Goal: Contribute content: Contribute content

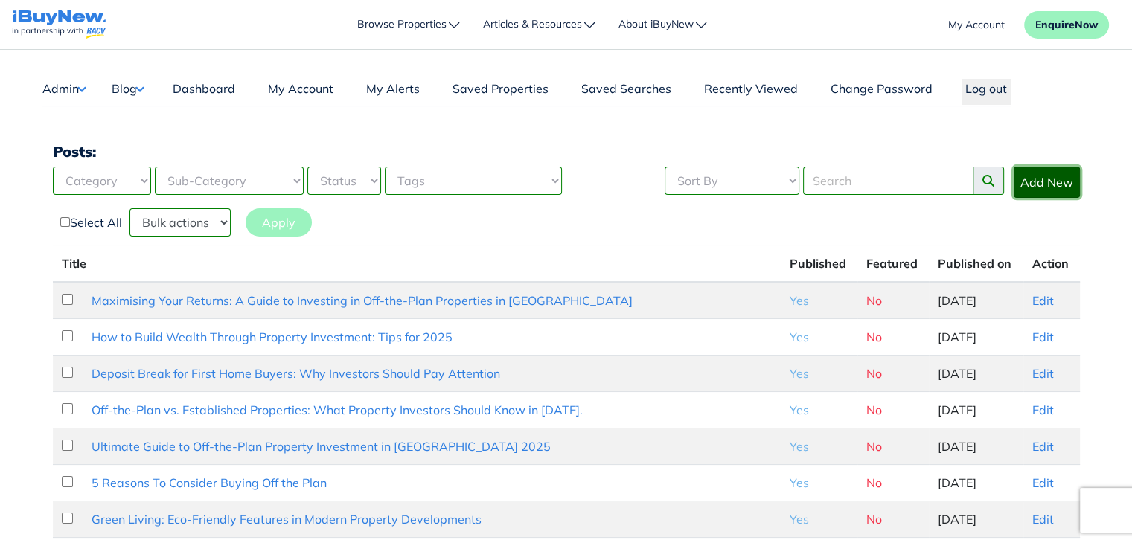
click at [753, 188] on link "Add New" at bounding box center [1047, 182] width 66 height 31
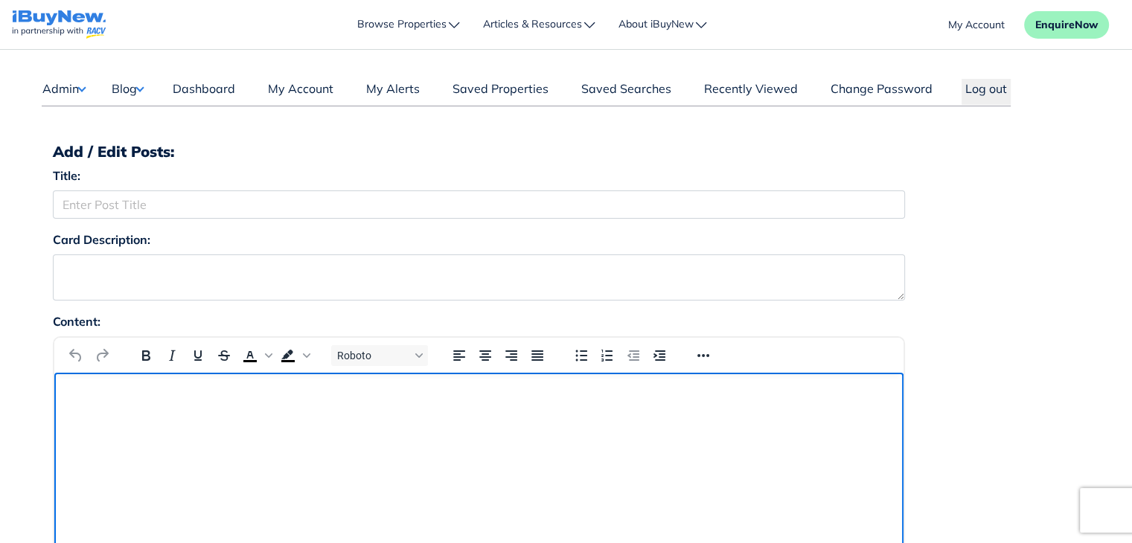
click at [247, 413] on html at bounding box center [478, 393] width 849 height 40
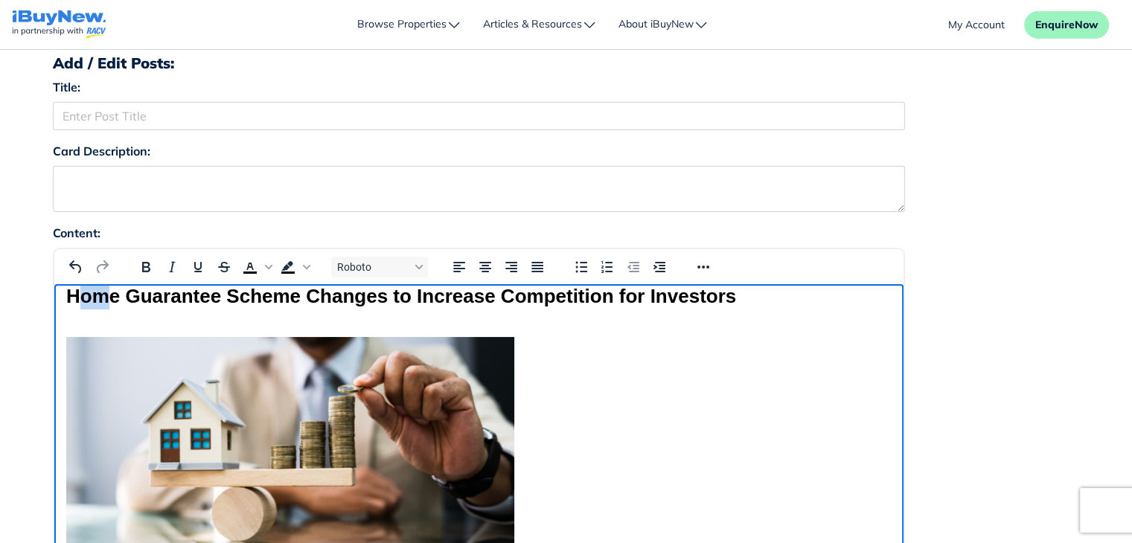
scroll to position [16, 0]
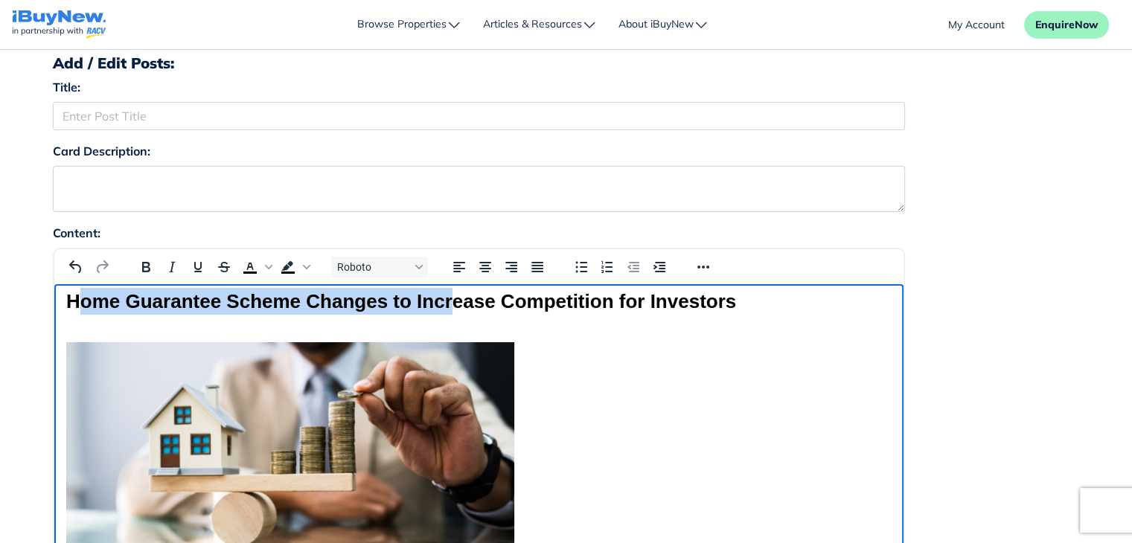
drag, startPoint x: 74, startPoint y: 295, endPoint x: 453, endPoint y: 307, distance: 379.1
click at [453, 307] on h3 "Home Guarantee Scheme Changes to Increase Competition for Investors" at bounding box center [479, 436] width 826 height 296
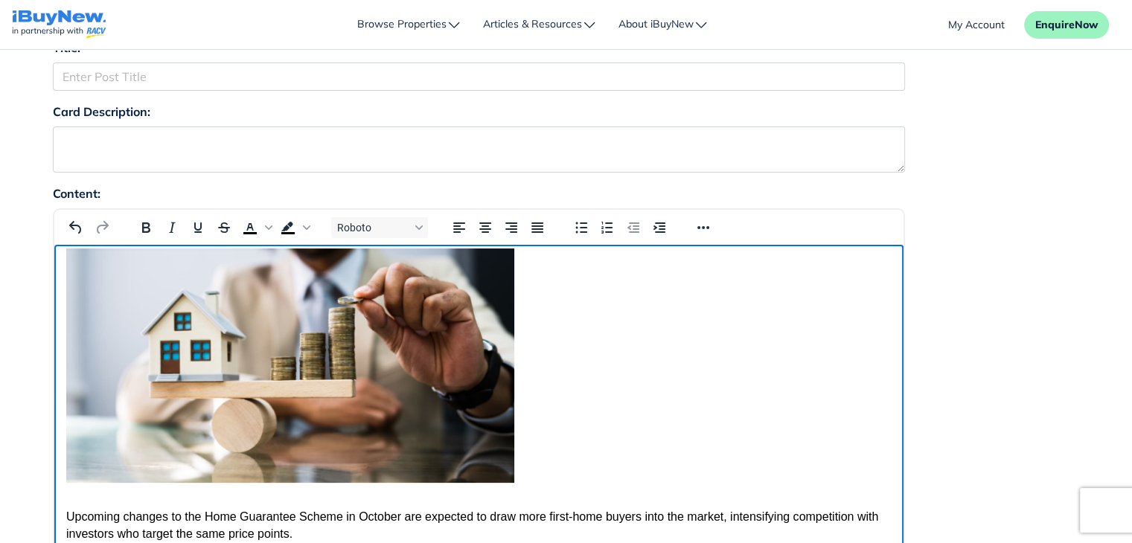
scroll to position [0, 0]
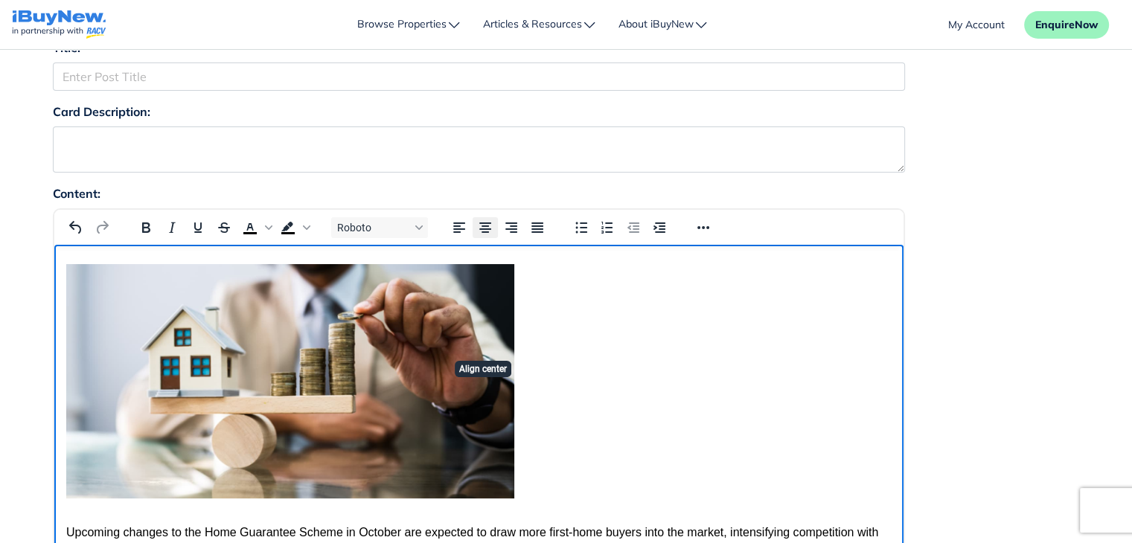
click at [488, 229] on icon "Align center" at bounding box center [485, 228] width 18 height 18
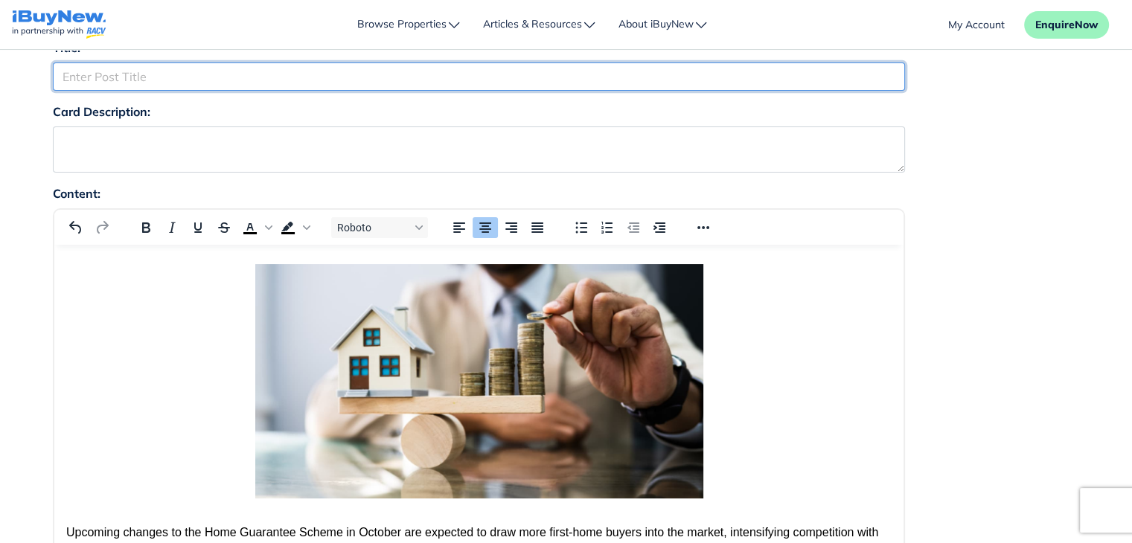
click at [242, 81] on input "Title:" at bounding box center [479, 77] width 852 height 28
paste input "Home Guarantee Scheme Changes to Increase Competition for Investors"
type input "Home Guarantee Scheme Changes to Increase Competition for Investors"
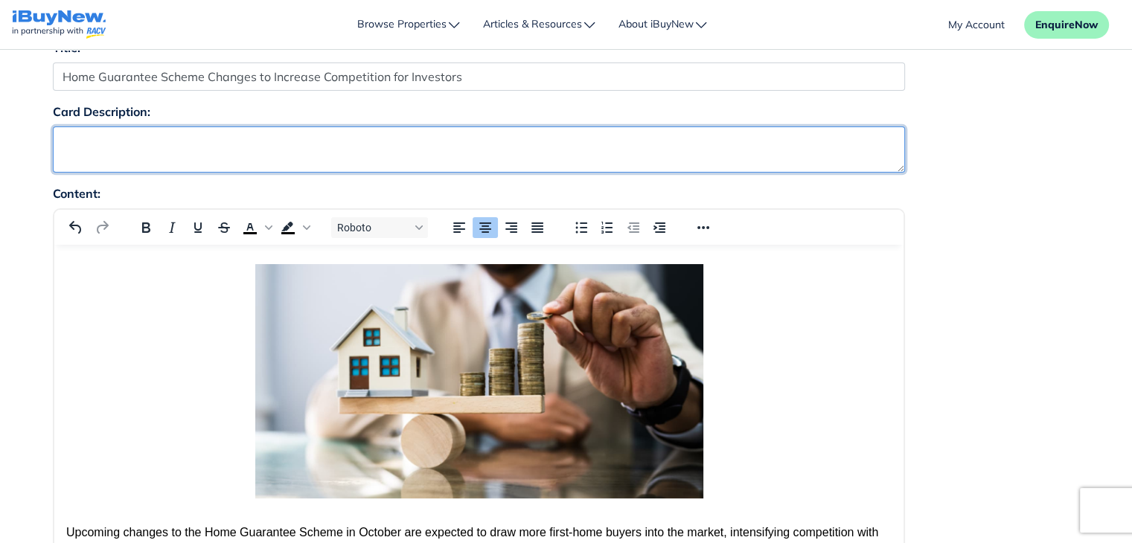
click at [246, 156] on textarea "Card Description:" at bounding box center [479, 150] width 852 height 46
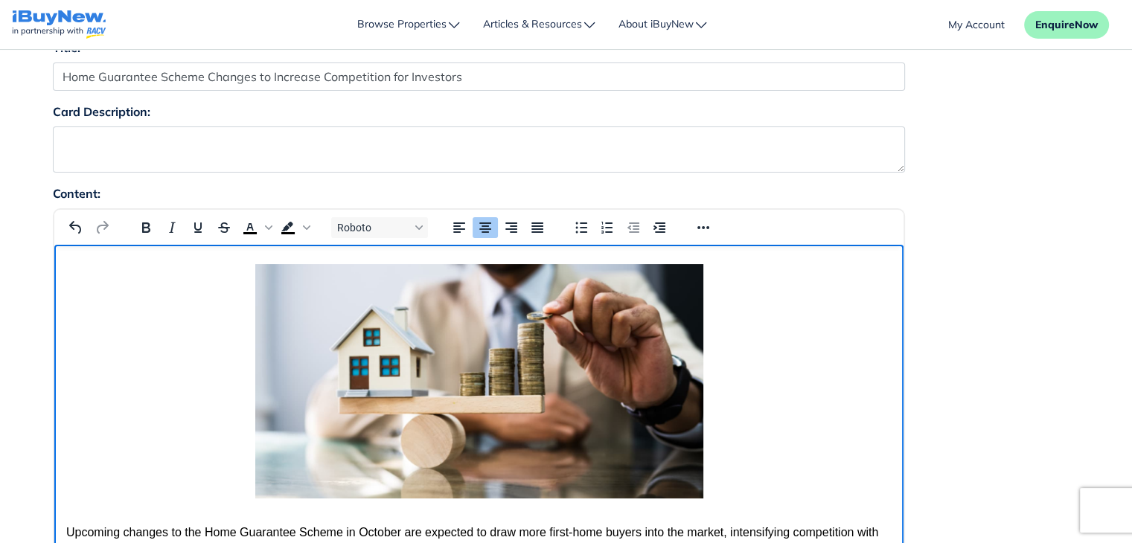
click at [115, 429] on h3 "Rich Text Area" at bounding box center [479, 384] width 826 height 241
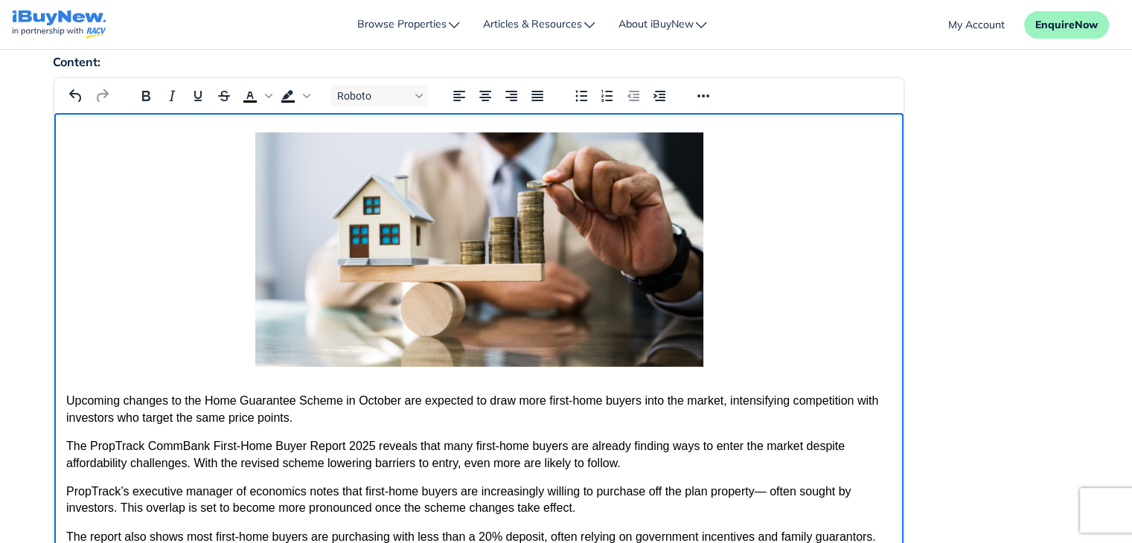
scroll to position [277, 0]
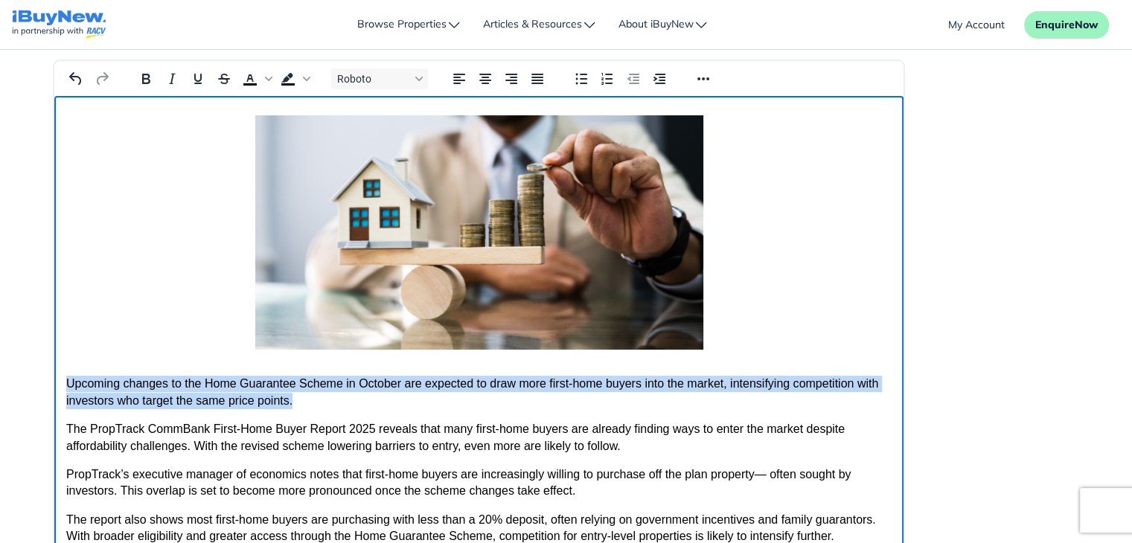
drag, startPoint x: 66, startPoint y: 385, endPoint x: 298, endPoint y: 403, distance: 233.0
click at [298, 403] on p "Upcoming changes to the Home Guarantee Scheme in October are expected to draw m…" at bounding box center [479, 392] width 826 height 33
copy p "Upcoming changes to the Home Guarantee Scheme in October are expected to draw m…"
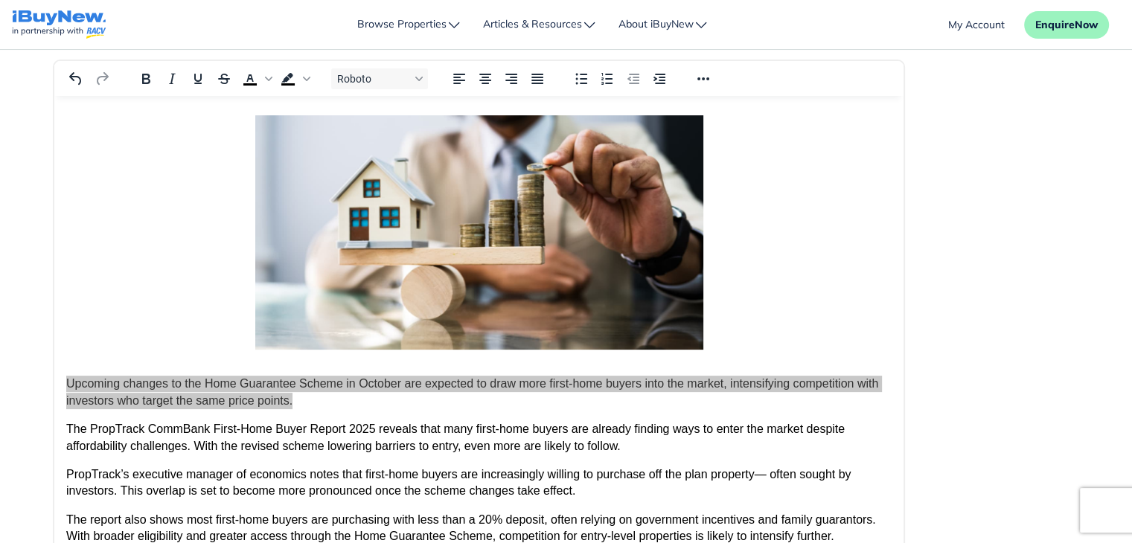
click at [1014, 342] on div "Content: Roboto p 256 words Build with" at bounding box center [567, 351] width 1050 height 631
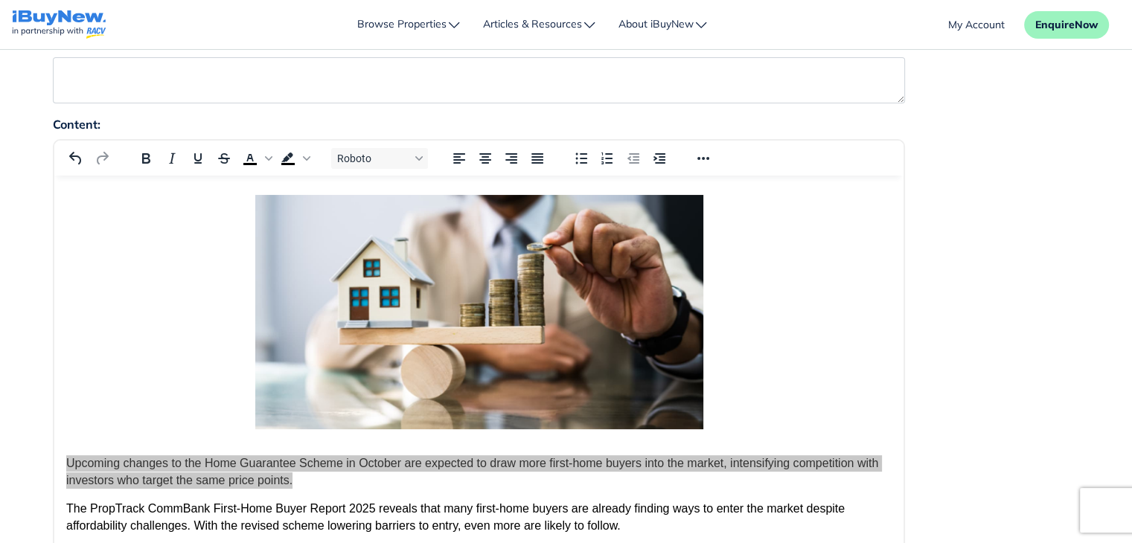
scroll to position [188, 0]
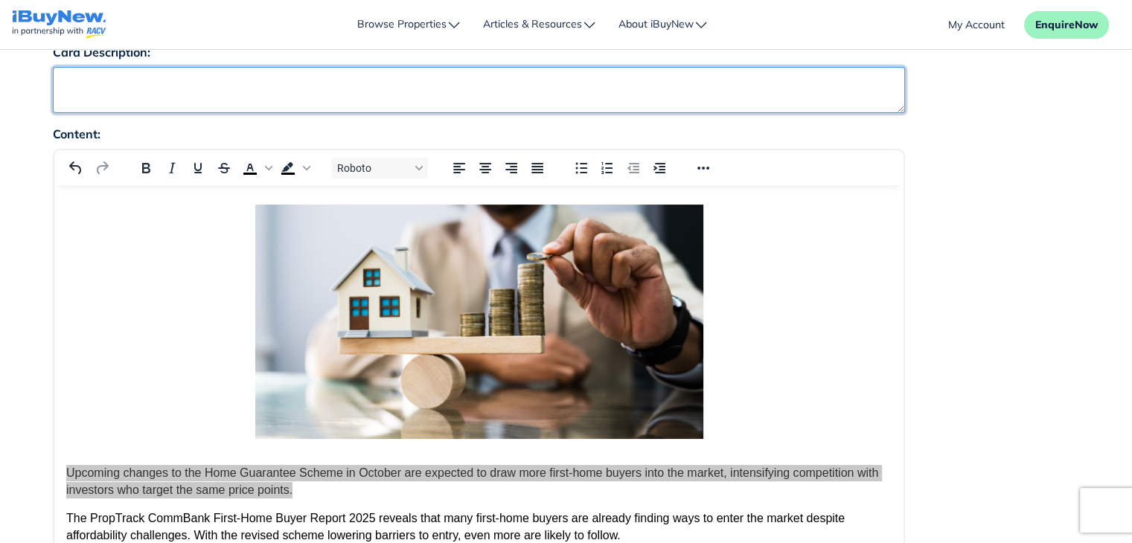
click at [706, 82] on textarea "Card Description:" at bounding box center [479, 90] width 852 height 46
paste textarea "Upcoming changes to the Home Guarantee Scheme in October are expected to draw m…"
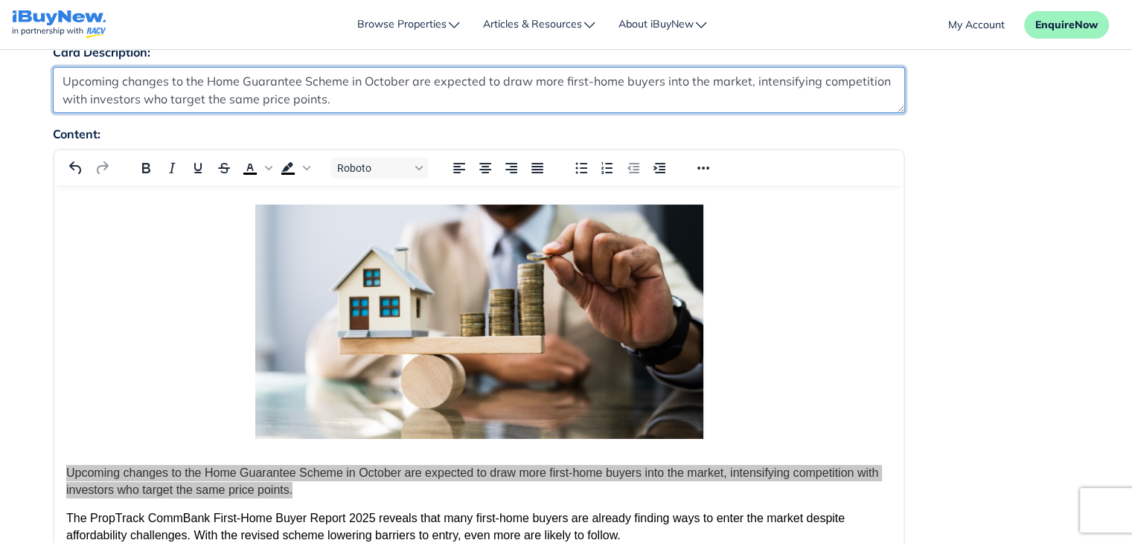
type textarea "Upcoming changes to the Home Guarantee Scheme in October are expected to draw m…"
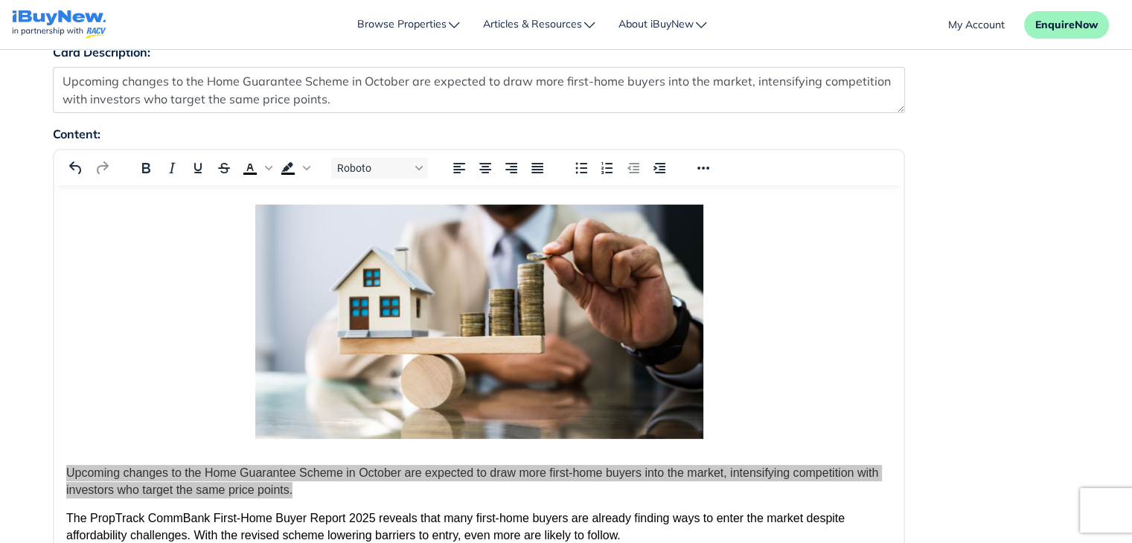
click at [999, 229] on div "Content: Roboto p 256 words Build with" at bounding box center [567, 440] width 1050 height 631
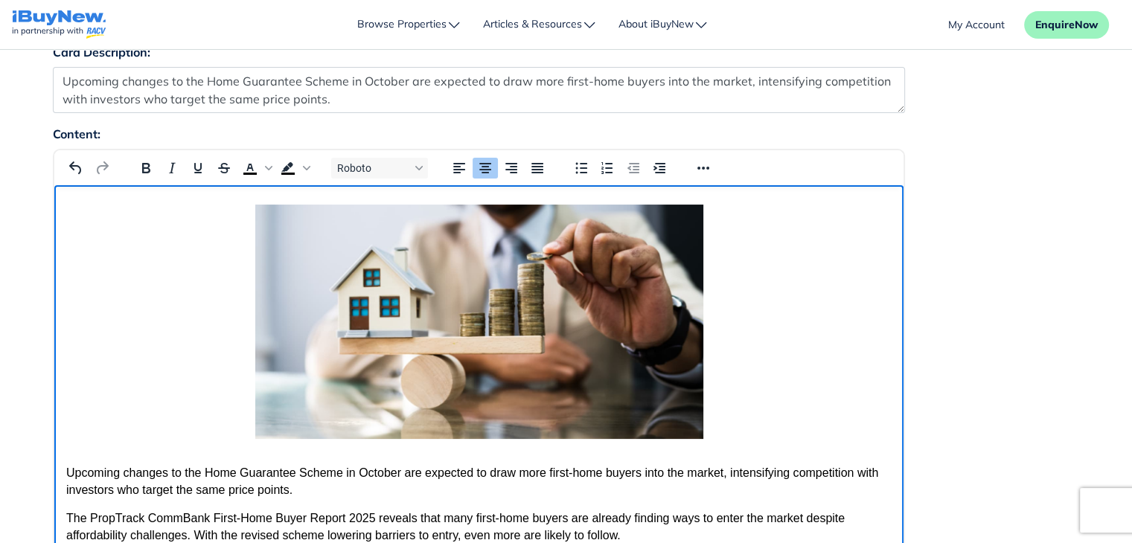
click at [779, 297] on h3 "Rich Text Area" at bounding box center [479, 325] width 826 height 241
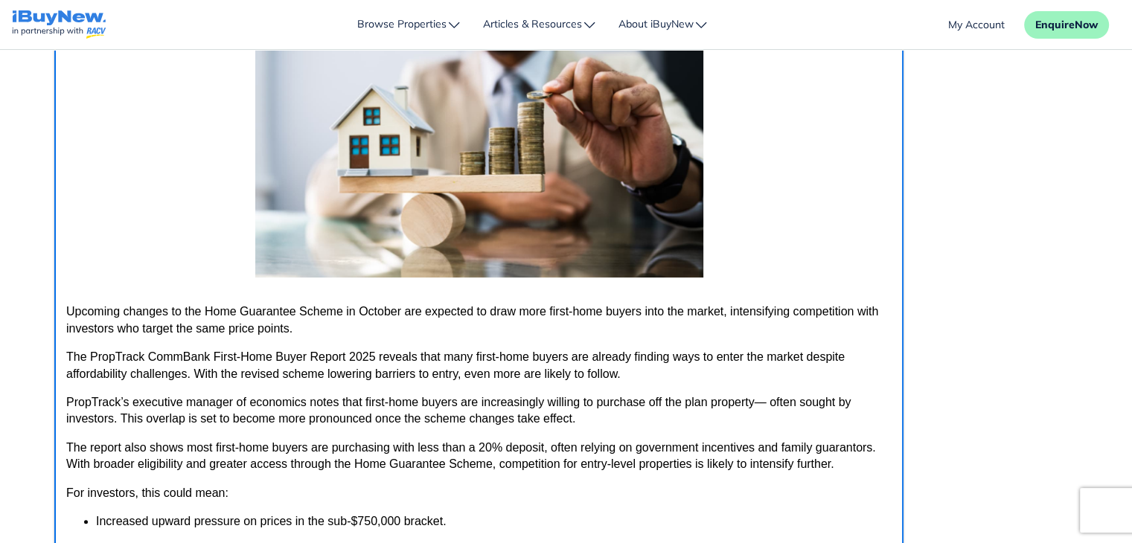
scroll to position [351, 0]
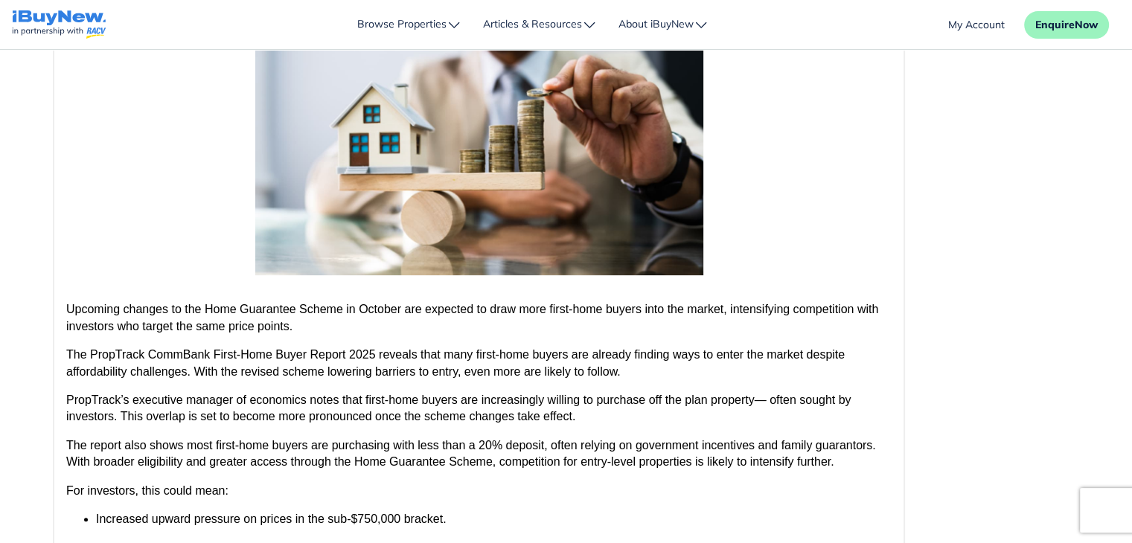
click at [1001, 245] on div "Content: Roboto ul › li › p 256 words Build with" at bounding box center [567, 276] width 1050 height 631
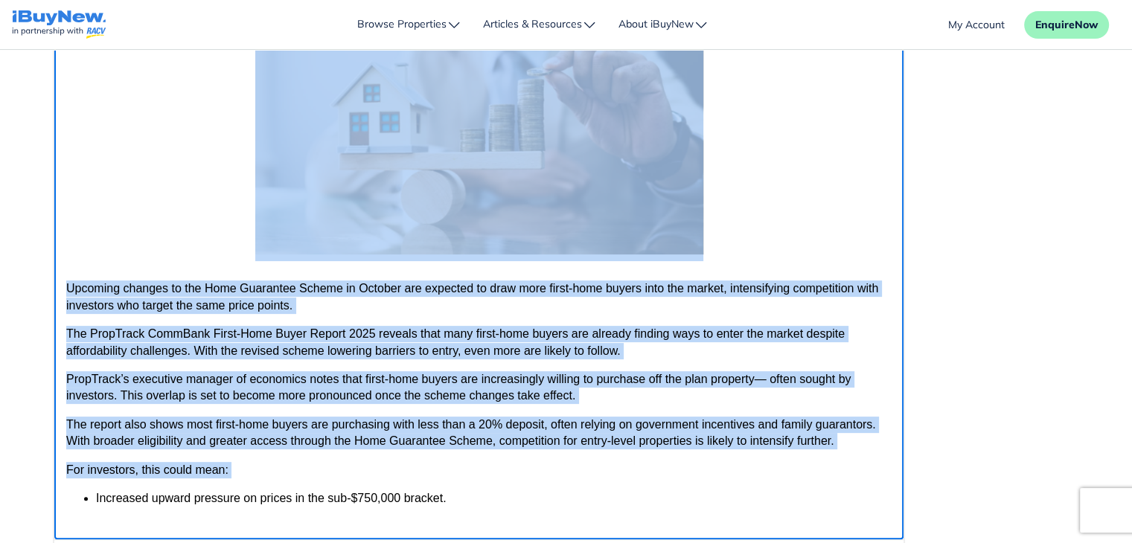
scroll to position [369, 0]
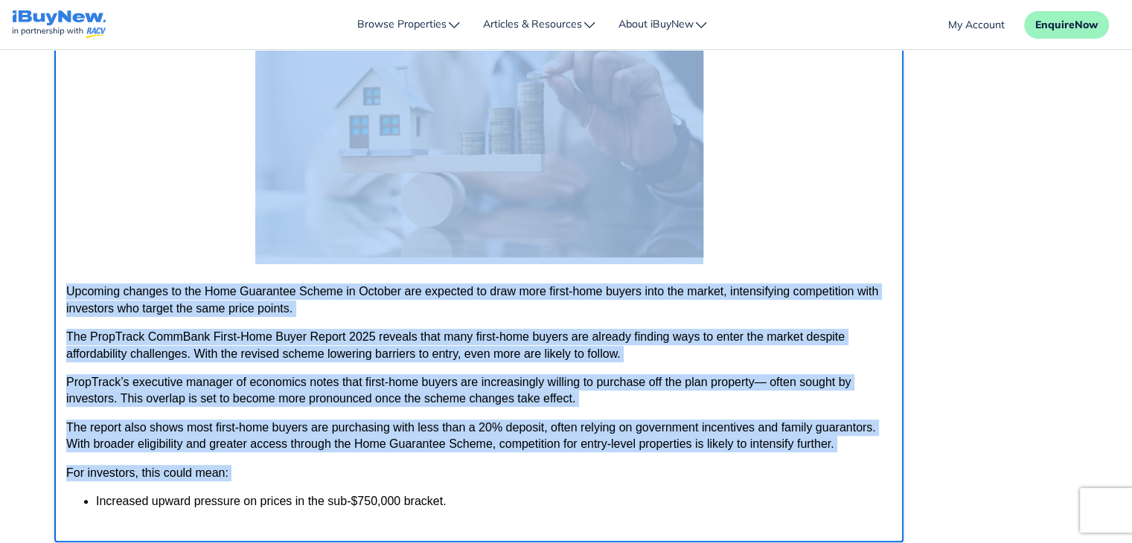
drag, startPoint x: 96, startPoint y: 502, endPoint x: 139, endPoint y: 175, distance: 330.4
click at [139, 175] on body "Upcoming changes to the Home Guarantee Scheme in October are expected to draw m…" at bounding box center [479, 365] width 826 height 685
click at [119, 401] on p "PropTrack’s executive manager of economics notes that first-home buyers are inc…" at bounding box center [479, 390] width 826 height 33
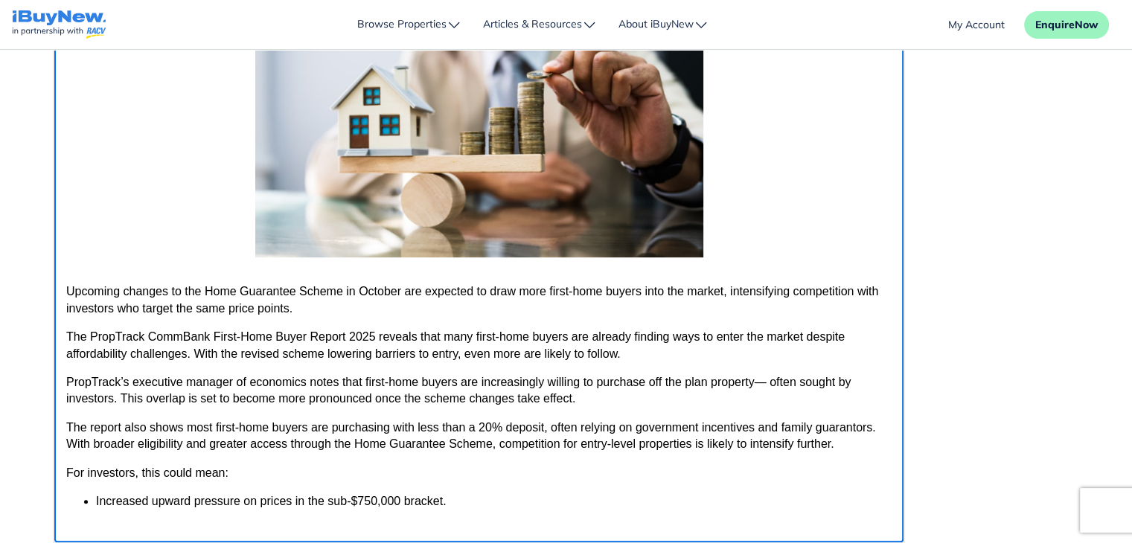
click at [95, 502] on p "Increased upward pressure on prices in the sub-$750,000 bracket." at bounding box center [493, 510] width 796 height 33
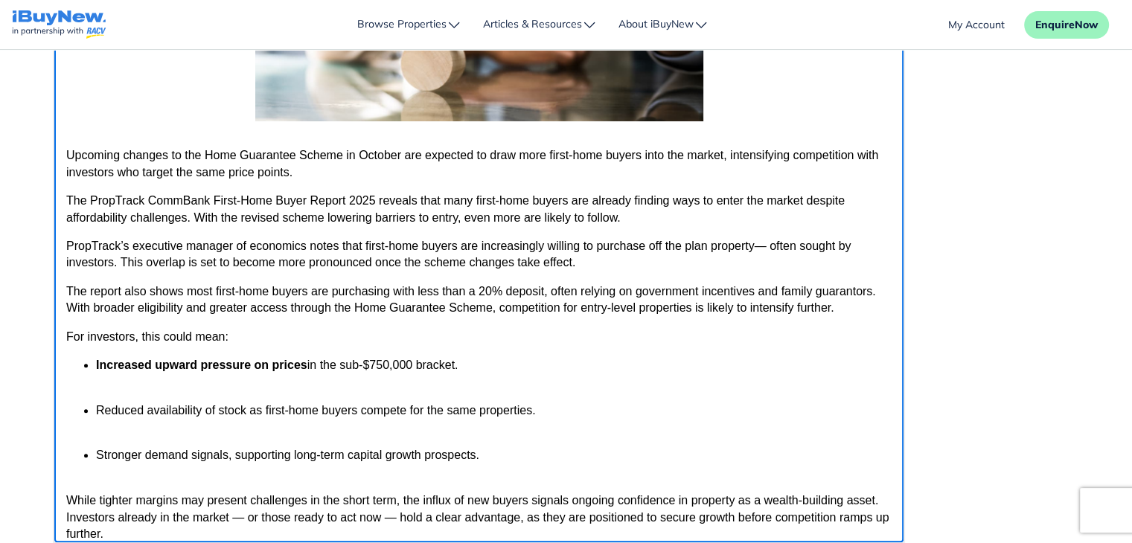
scroll to position [179, 0]
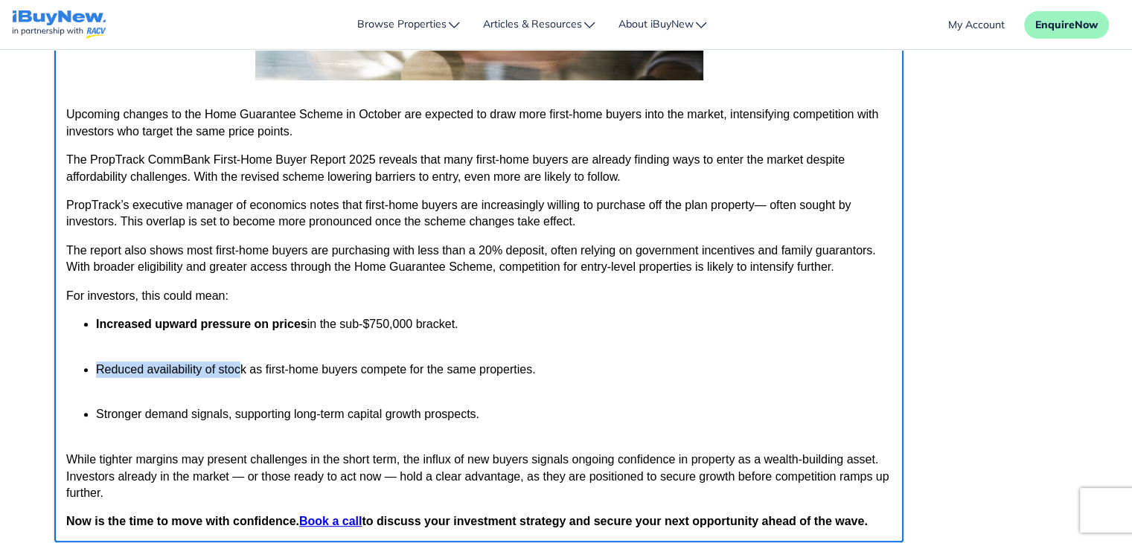
drag, startPoint x: 95, startPoint y: 371, endPoint x: 241, endPoint y: 370, distance: 146.7
click at [241, 370] on ul "Increased upward pressure on prices in the sub-$750,000 bracket. Reduced availa…" at bounding box center [479, 378] width 826 height 124
drag, startPoint x: 99, startPoint y: 415, endPoint x: 206, endPoint y: 418, distance: 107.2
click at [206, 418] on p "Stronger demand signals, supporting long-term capital growth prospects." at bounding box center [493, 422] width 796 height 33
drag, startPoint x: 224, startPoint y: 418, endPoint x: 151, endPoint y: 416, distance: 73.0
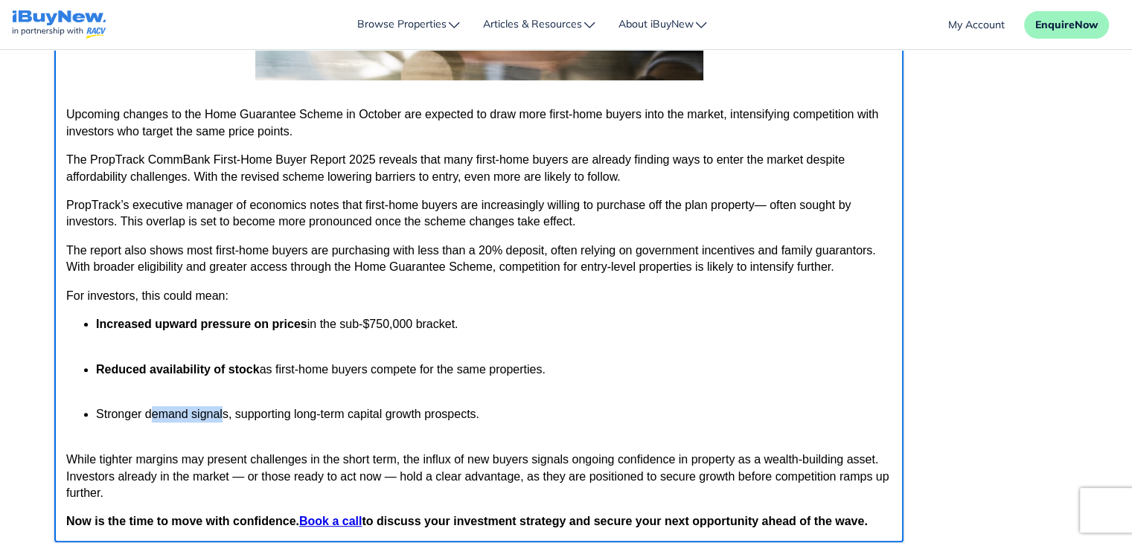
click at [151, 416] on p "Stronger demand signals, supporting long-term capital growth prospects." at bounding box center [493, 422] width 796 height 33
drag, startPoint x: 226, startPoint y: 416, endPoint x: 101, endPoint y: 418, distance: 125.1
click at [101, 418] on p "Stronger demand signals, supporting long-term capital growth prospects." at bounding box center [493, 422] width 796 height 33
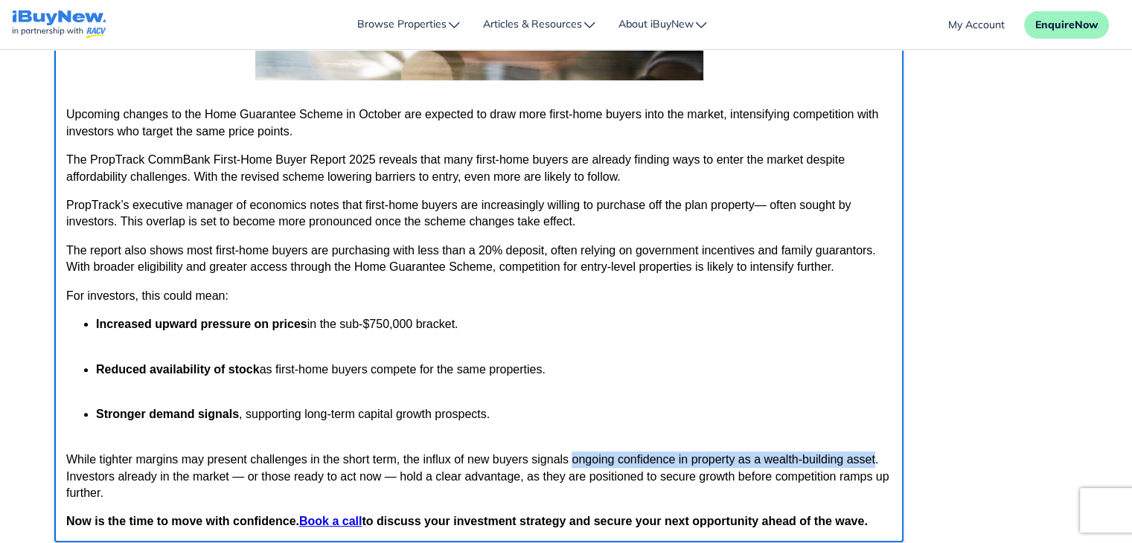
drag, startPoint x: 572, startPoint y: 459, endPoint x: 875, endPoint y: 463, distance: 303.7
click at [875, 463] on p "While tighter margins may present challenges in the short term, the influx of n…" at bounding box center [479, 477] width 826 height 50
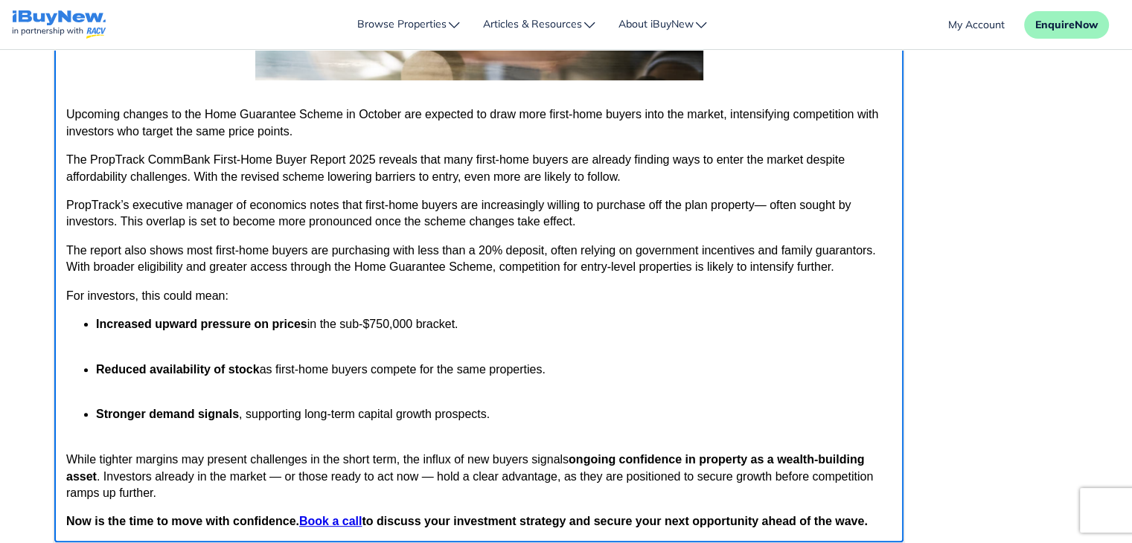
click at [785, 363] on p "Reduced availability of stock as first-home buyers compete for the same propert…" at bounding box center [493, 378] width 796 height 33
click at [1006, 342] on div "Content: Roboto ul › li › p 256 words Build with" at bounding box center [567, 258] width 1050 height 631
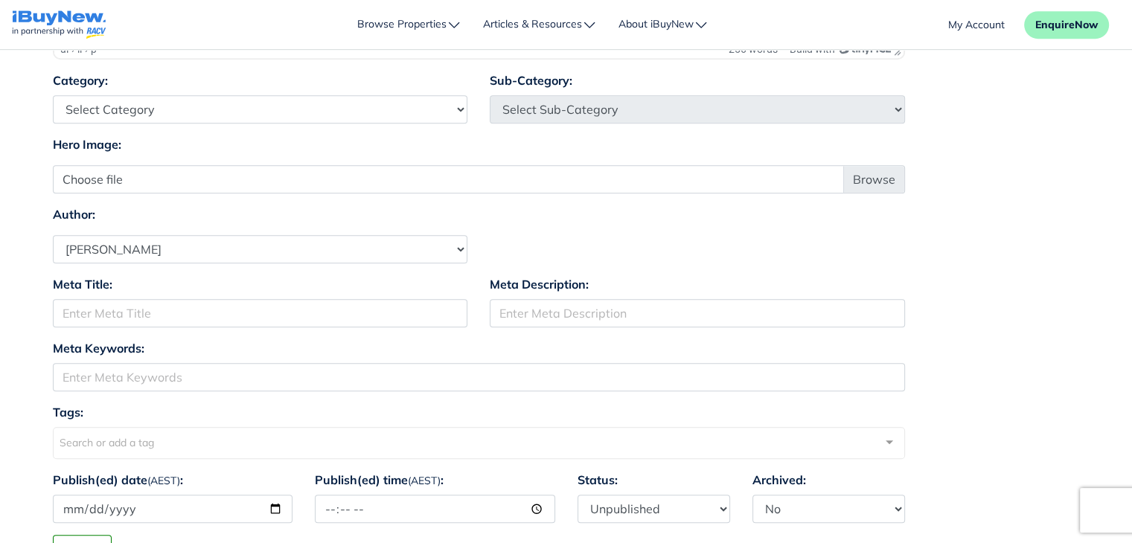
scroll to position [875, 0]
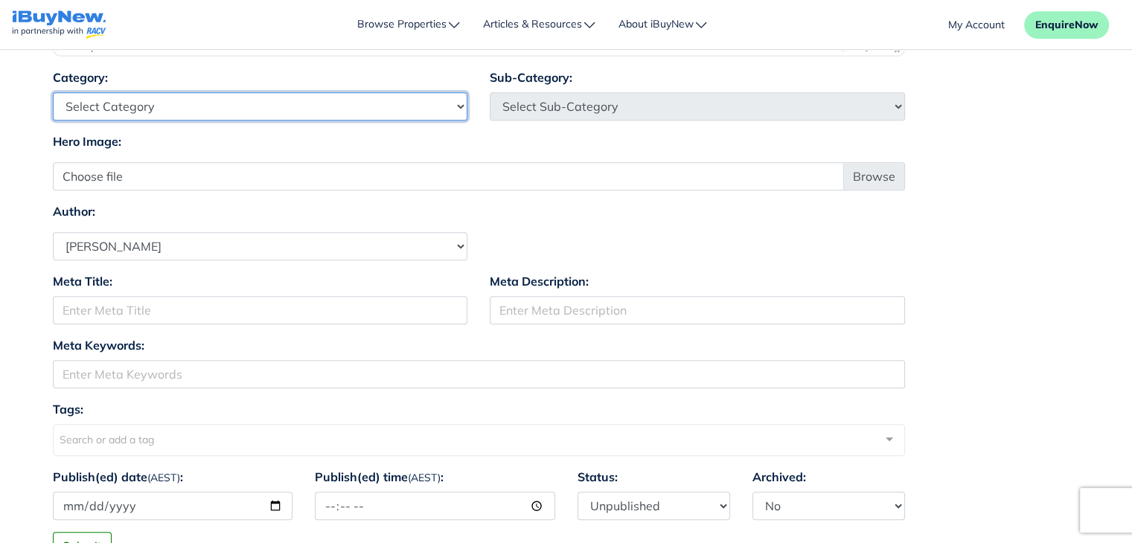
click at [332, 109] on select "Select Category Industry Outlooks Investing & Buying Tools & Calculators" at bounding box center [260, 106] width 415 height 28
select select "4"
click at [53, 92] on select "Select Category Industry Outlooks Investing & Buying Tools & Calculators" at bounding box center [260, 106] width 415 height 28
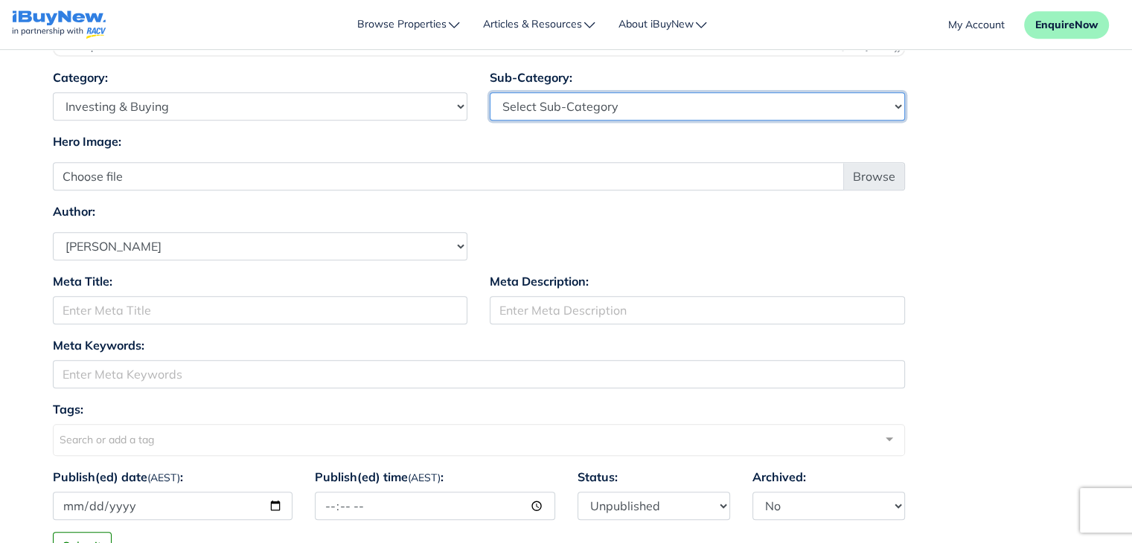
click at [639, 104] on select "Select Sub-Category First Home Buyers Upsizers Downsizers Investors Suburb Prof…" at bounding box center [697, 106] width 415 height 28
select select "17"
click at [490, 92] on select "Select Sub-Category First Home Buyers Upsizers Downsizers Investors Suburb Prof…" at bounding box center [697, 106] width 415 height 28
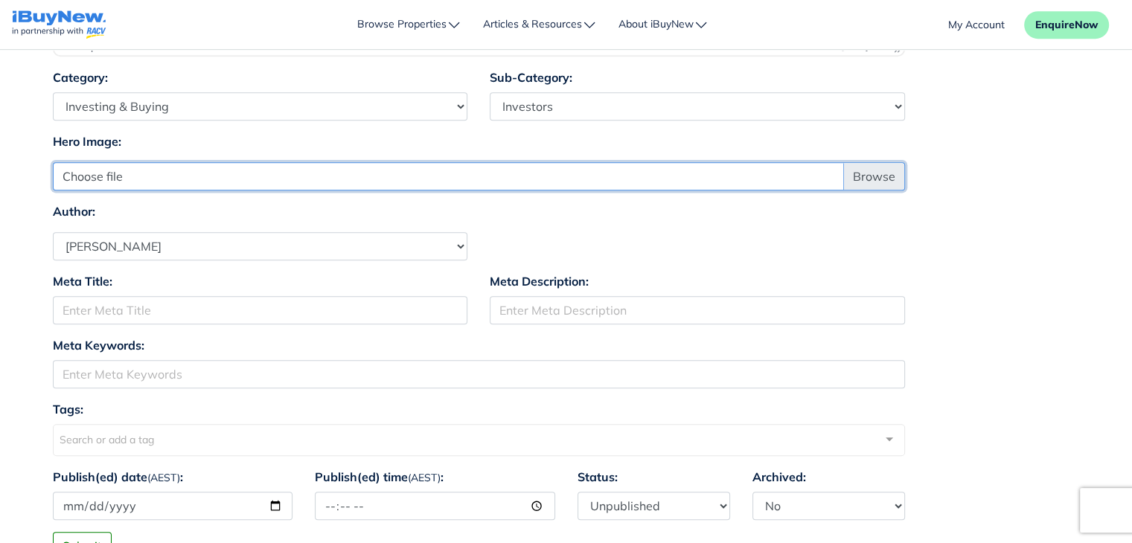
click at [888, 176] on input "Choose file" at bounding box center [479, 176] width 852 height 28
type input "C:\fakepath\Article 8.jpg"
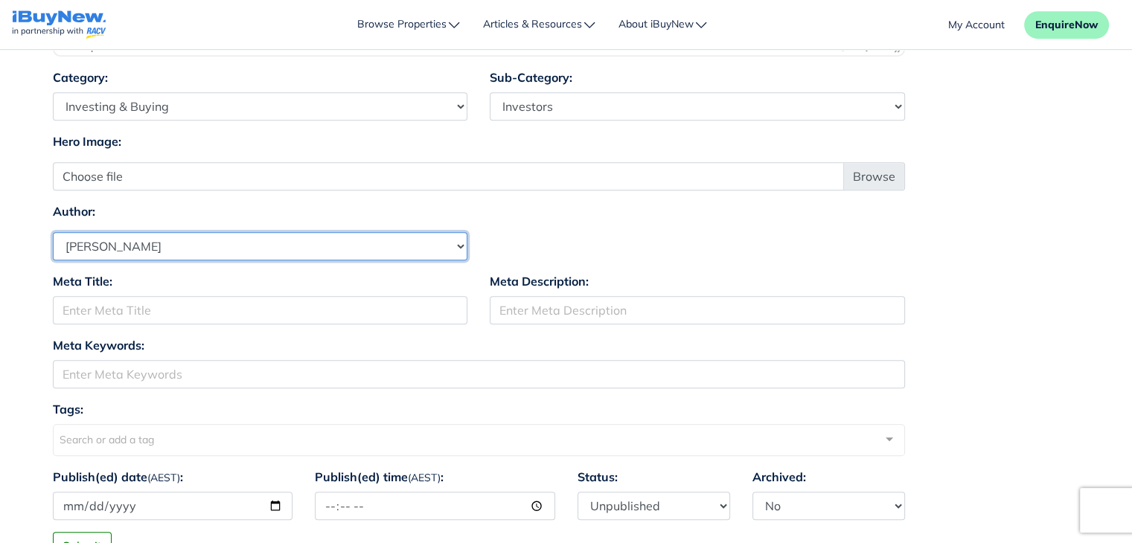
click at [366, 248] on select "Select Author Andrew Ladd Ava Markland Claire Almond Craig Jervis Daniel Peters…" at bounding box center [260, 246] width 415 height 28
select select "1590"
click at [53, 232] on select "Select Author Andrew Ladd Ava Markland Claire Almond Craig Jervis Daniel Peters…" at bounding box center [260, 246] width 415 height 28
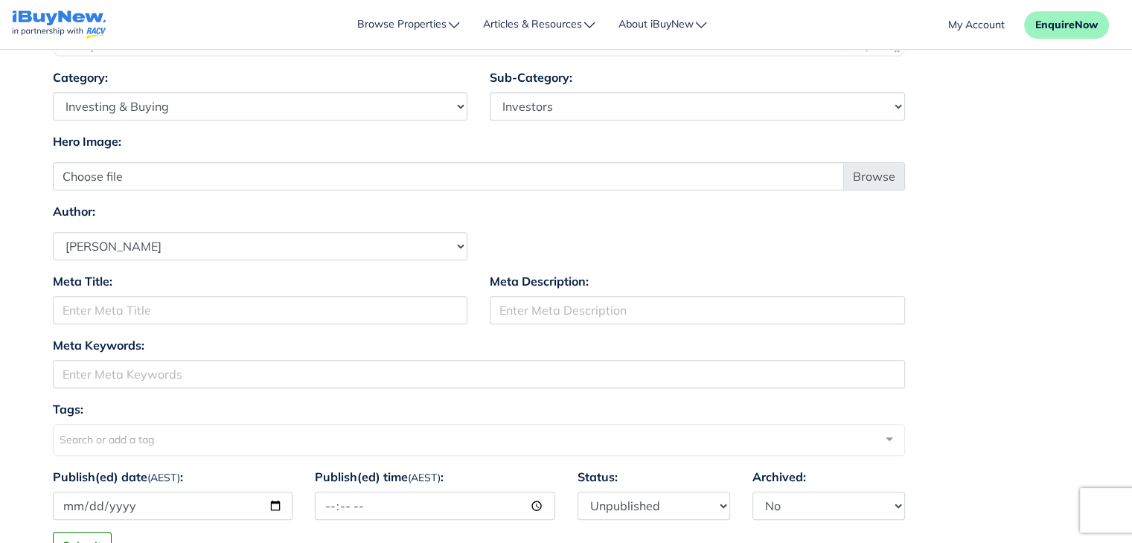
click at [1009, 230] on div "Author: Select Author Andrew Ladd Ava Markland Claire Almond Craig Jervis Danie…" at bounding box center [567, 231] width 1050 height 58
click at [1035, 177] on div "Hero Image: Choose file" at bounding box center [567, 162] width 1050 height 58
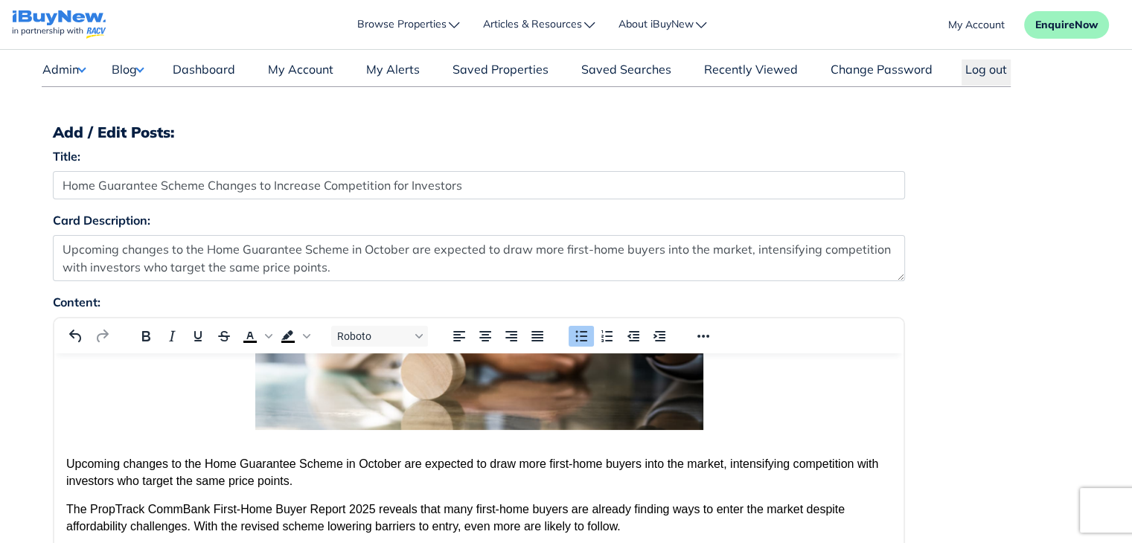
scroll to position [0, 0]
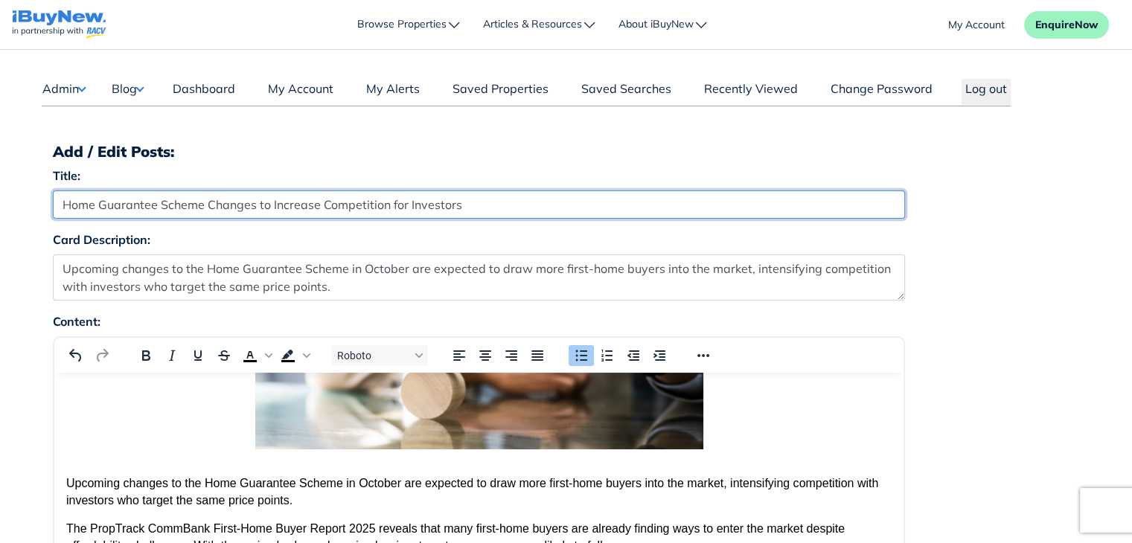
click at [549, 197] on input "Home Guarantee Scheme Changes to Increase Competition for Investors" at bounding box center [479, 205] width 852 height 28
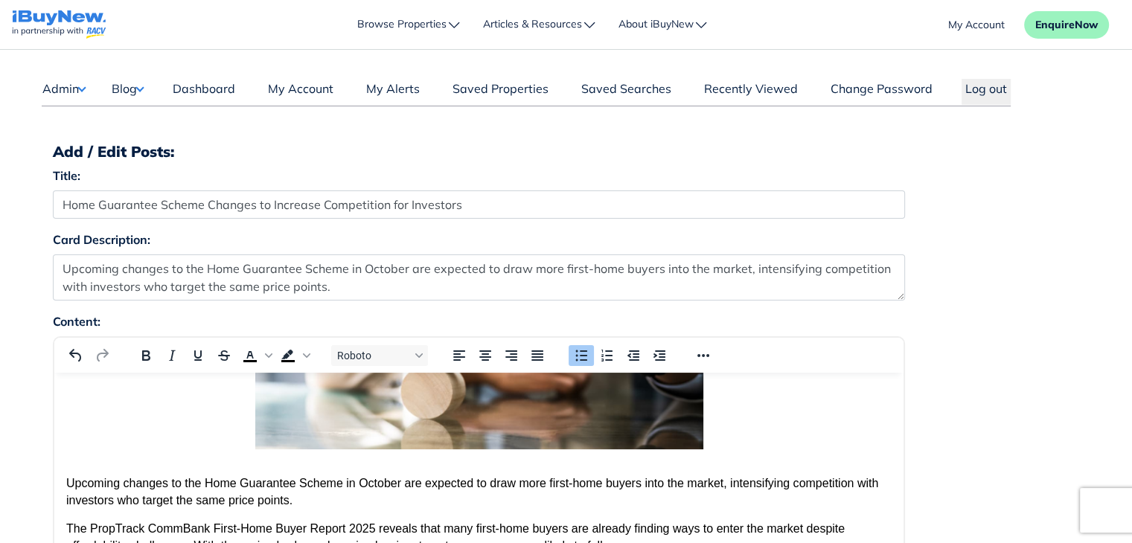
click at [977, 217] on div "Title: Home Guarantee Scheme Changes to Increase Competition for Investors" at bounding box center [567, 199] width 1050 height 64
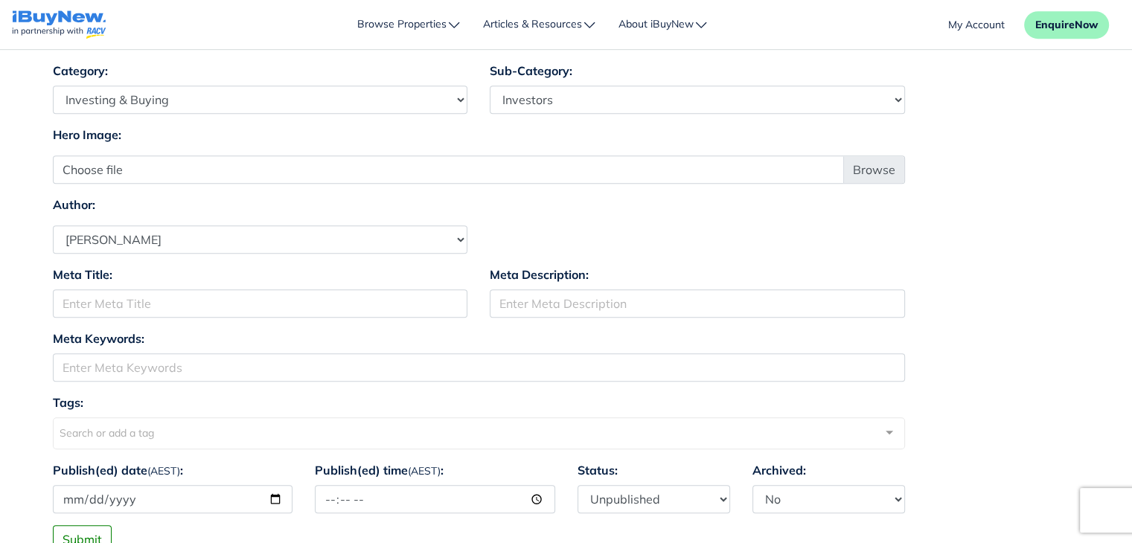
scroll to position [923, 0]
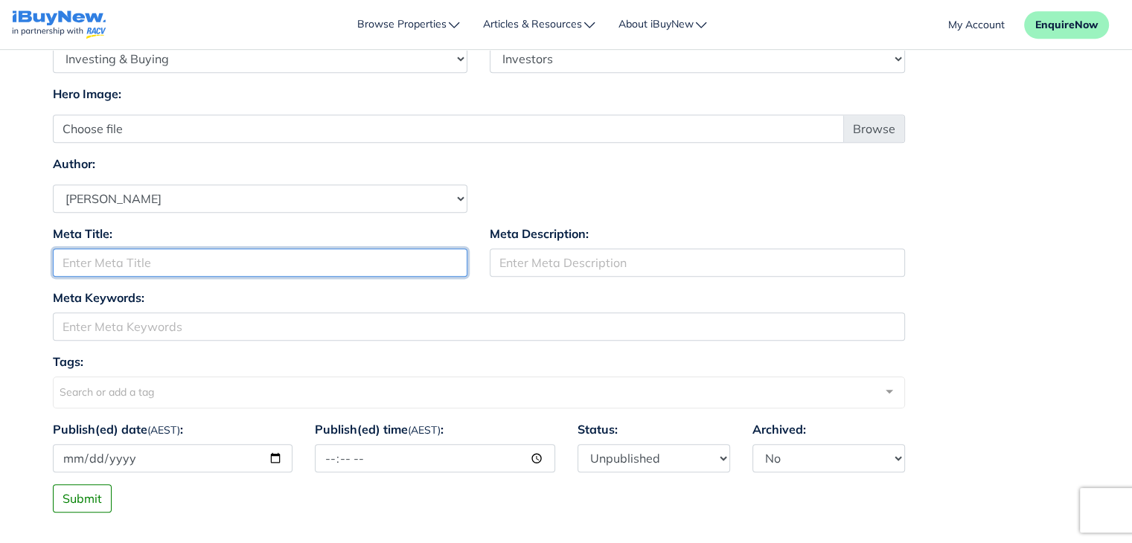
click at [167, 256] on input "Meta Title:" at bounding box center [260, 263] width 415 height 28
paste input "Home Guarantee Scheme Changes to Increase Competition for Investors"
drag, startPoint x: 198, startPoint y: 265, endPoint x: 253, endPoint y: 263, distance: 55.1
click at [253, 263] on input "Home Guarantee Scheme Changes to Increase Competition for Investors" at bounding box center [260, 263] width 415 height 28
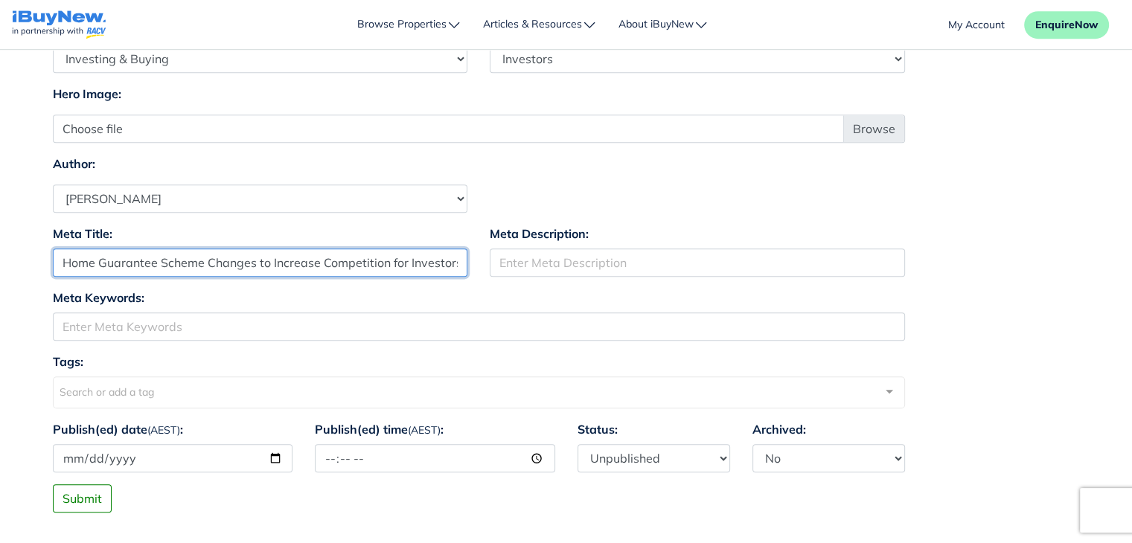
click at [201, 262] on input "Home Guarantee Scheme Changes to Increase Competition for Investors" at bounding box center [260, 263] width 415 height 28
type input "Home Guarantee Scheme"
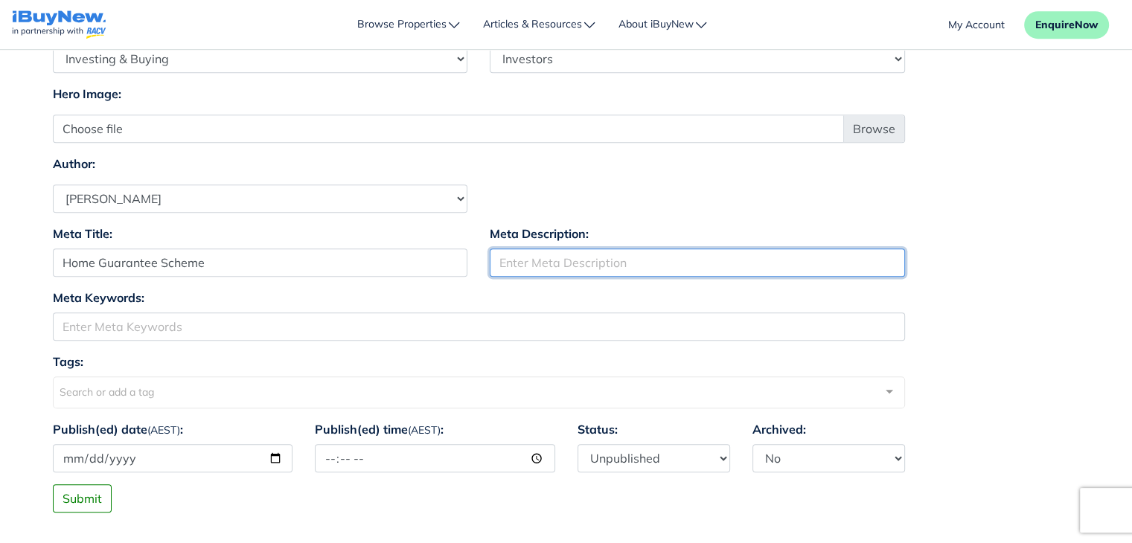
click at [613, 266] on input "Meta Description:" at bounding box center [697, 263] width 415 height 28
paste input "Changes to Increase Competition for Investors"
type input "Changes to Increase Competition for Investors"
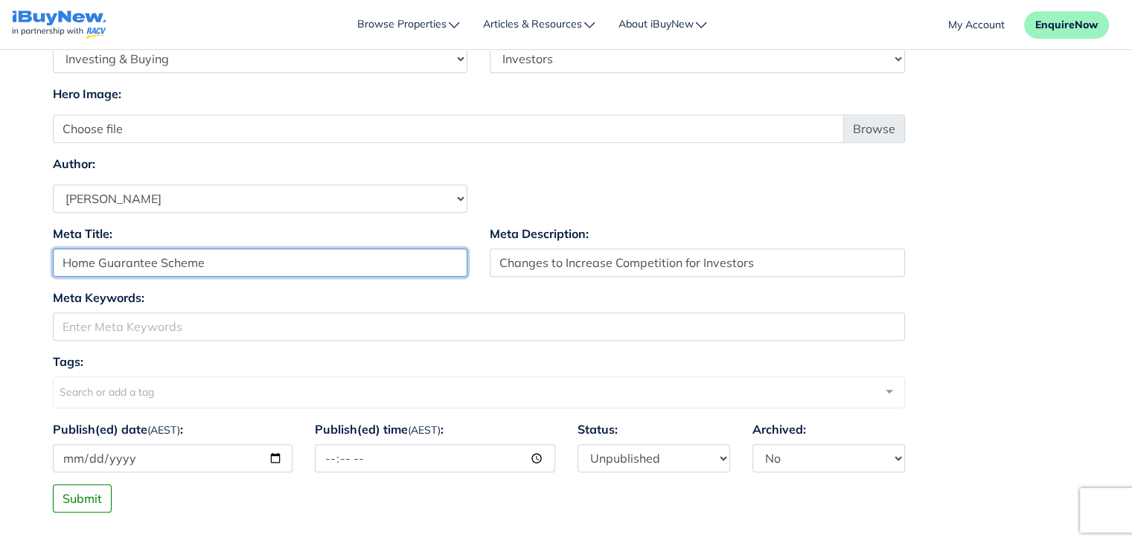
click at [311, 260] on input "Home Guarantee Scheme" at bounding box center [260, 263] width 415 height 28
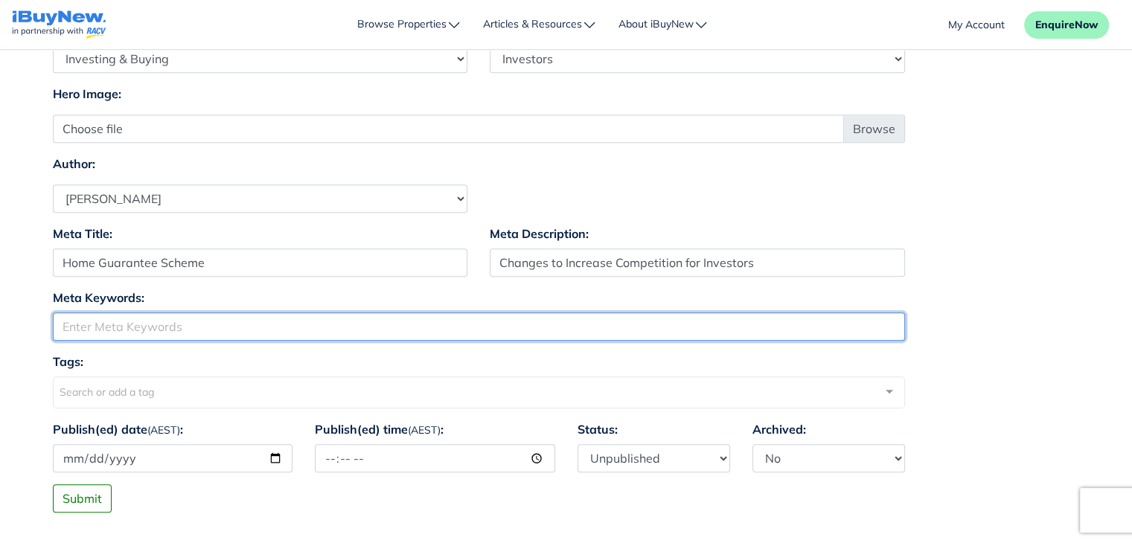
click at [369, 334] on input "Meta Keywords:" at bounding box center [479, 327] width 852 height 28
paste input "Home Guarantee Scheme"
type input "Home Guarantee Scheme"
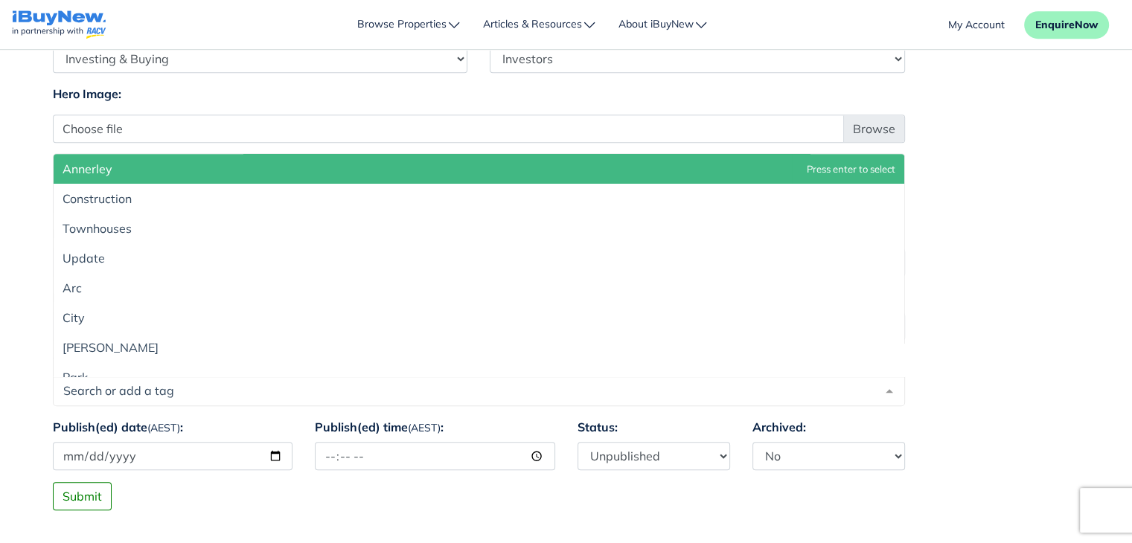
click at [423, 398] on div at bounding box center [479, 392] width 852 height 30
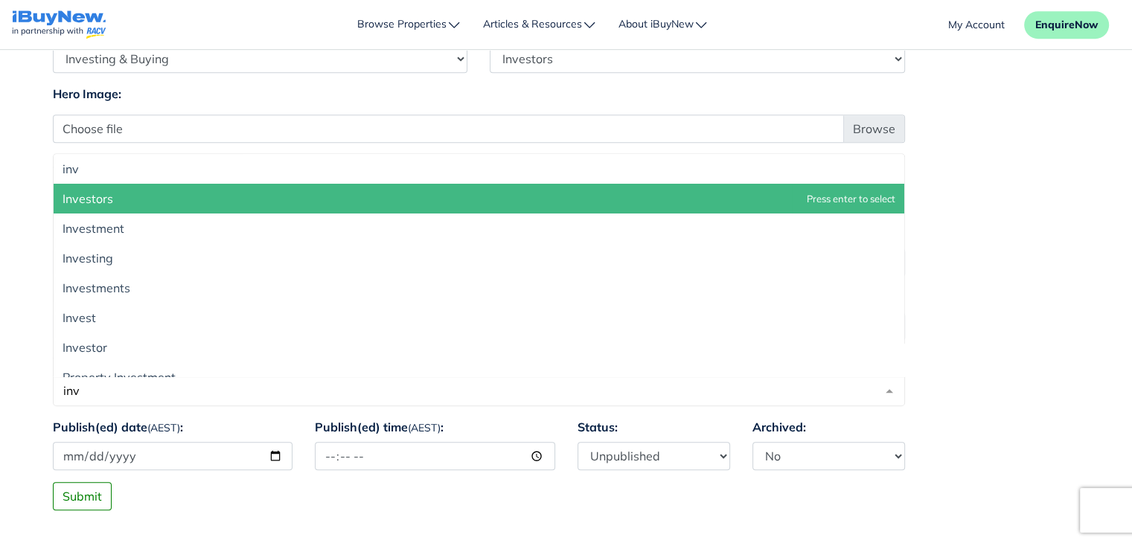
click at [290, 204] on span "Investors" at bounding box center [479, 199] width 851 height 30
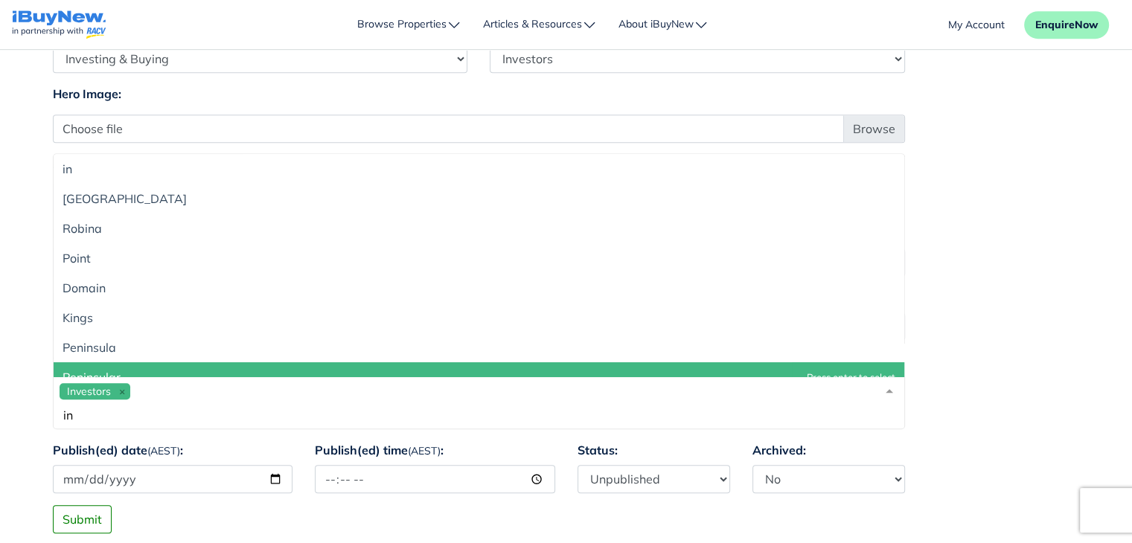
type input "i"
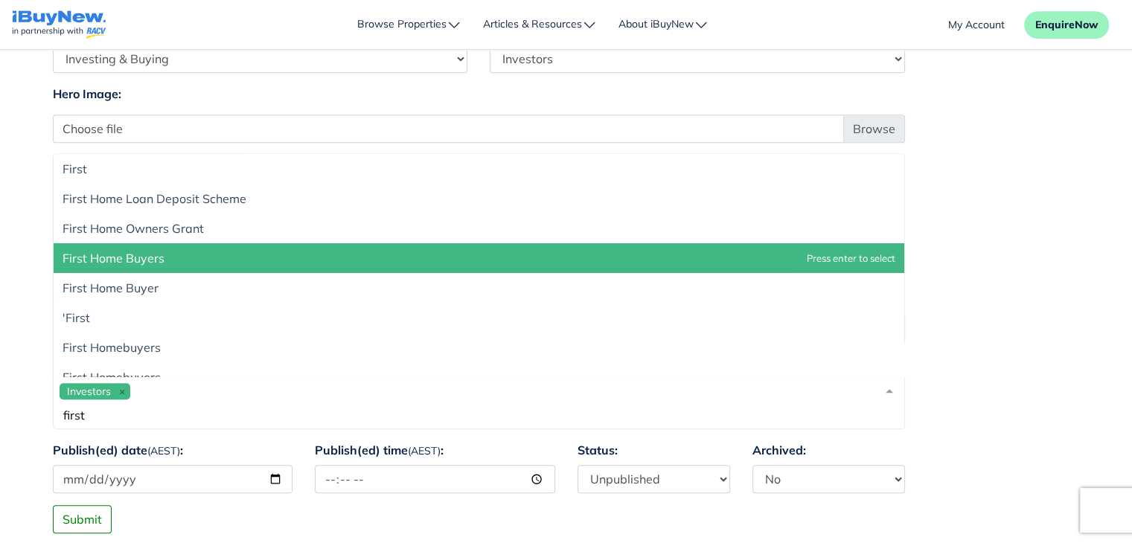
click at [156, 265] on span "First Home Buyers" at bounding box center [479, 258] width 851 height 30
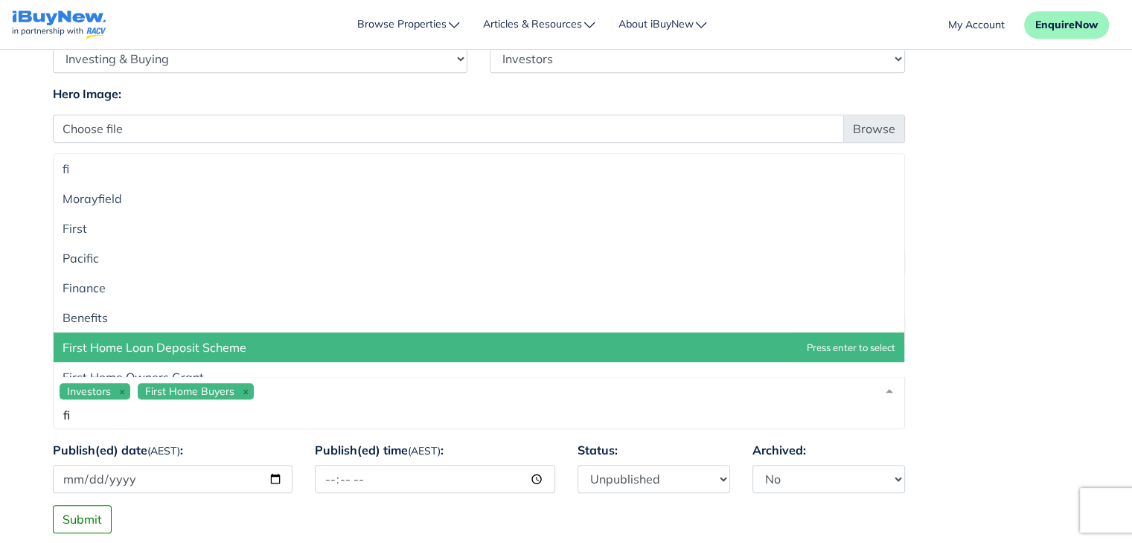
type input "f"
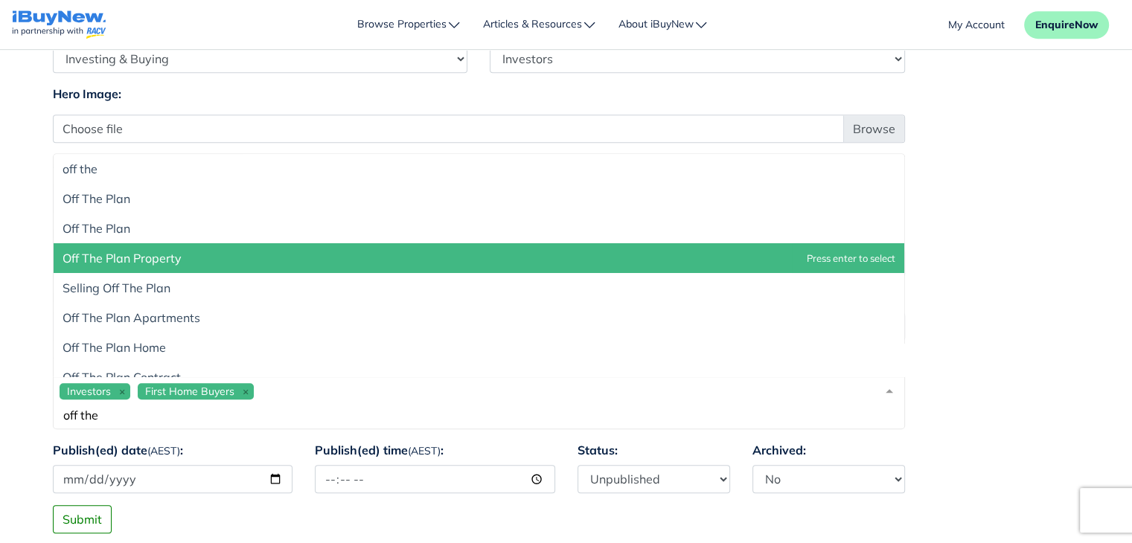
click at [211, 261] on span "Off The Plan Property" at bounding box center [479, 258] width 851 height 30
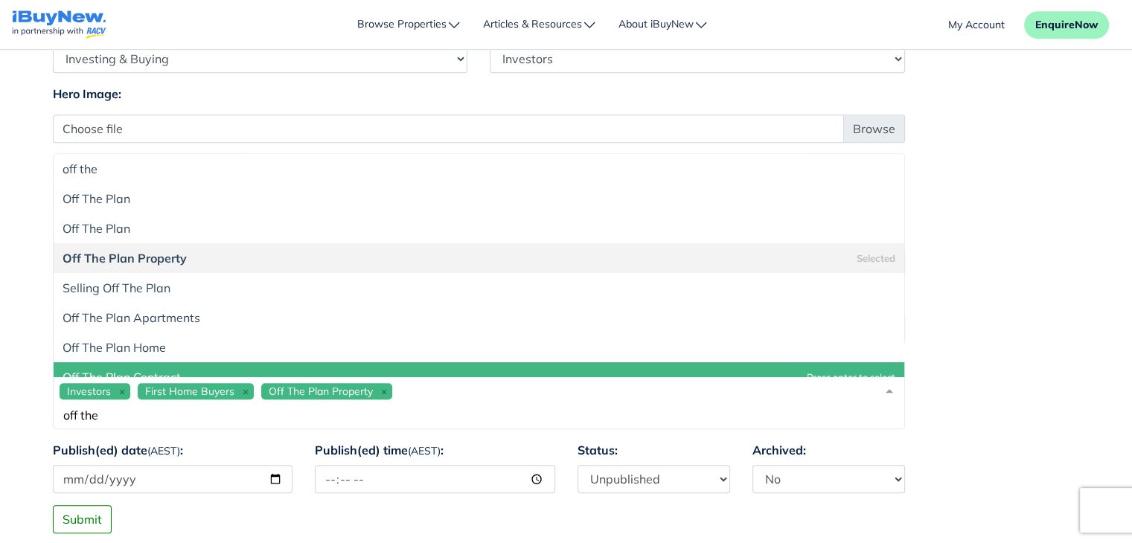
click at [173, 415] on input "off the" at bounding box center [467, 415] width 815 height 15
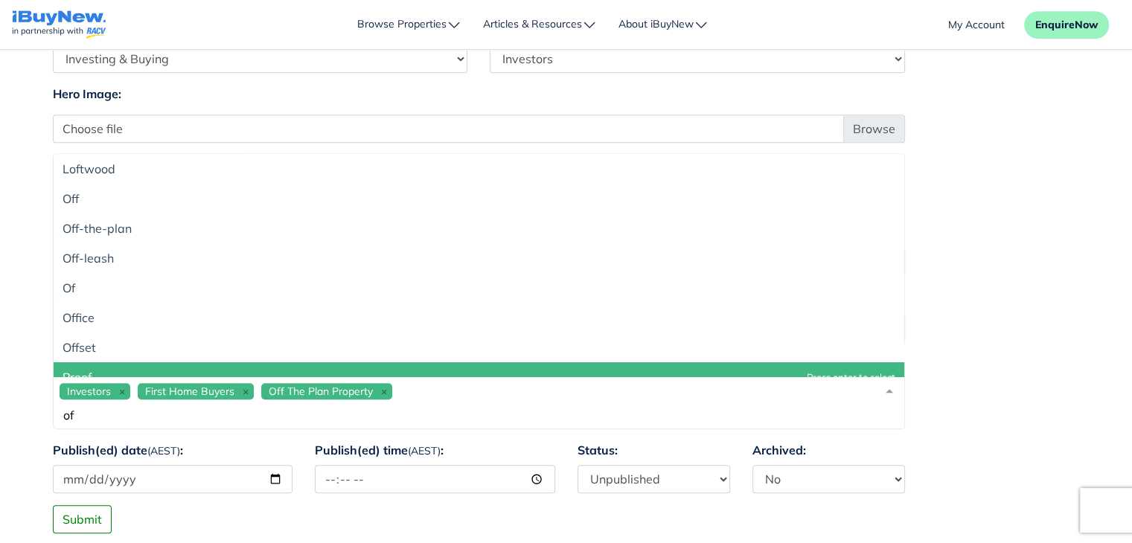
type input "o"
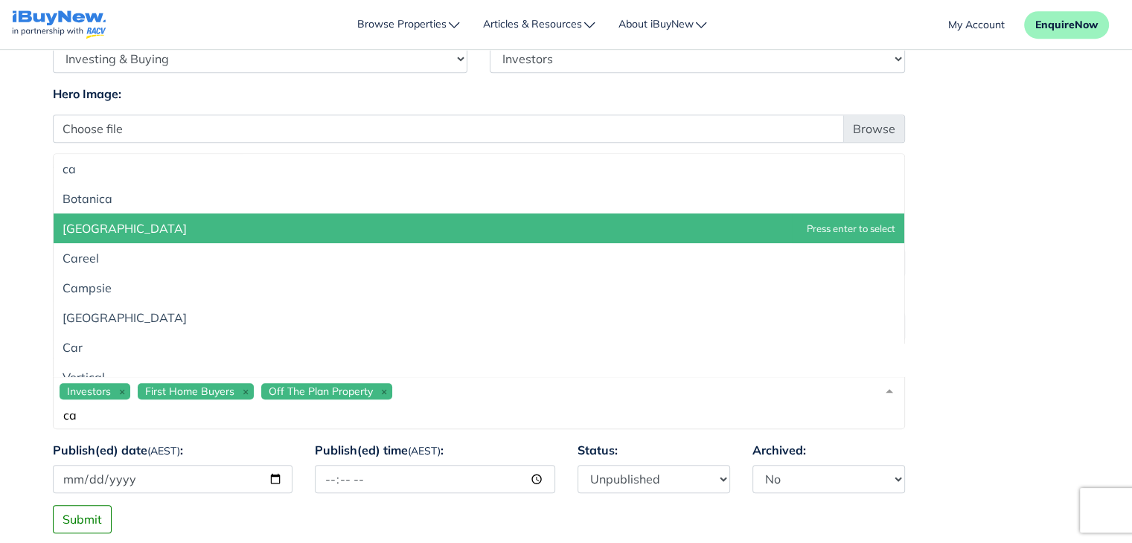
type input "c"
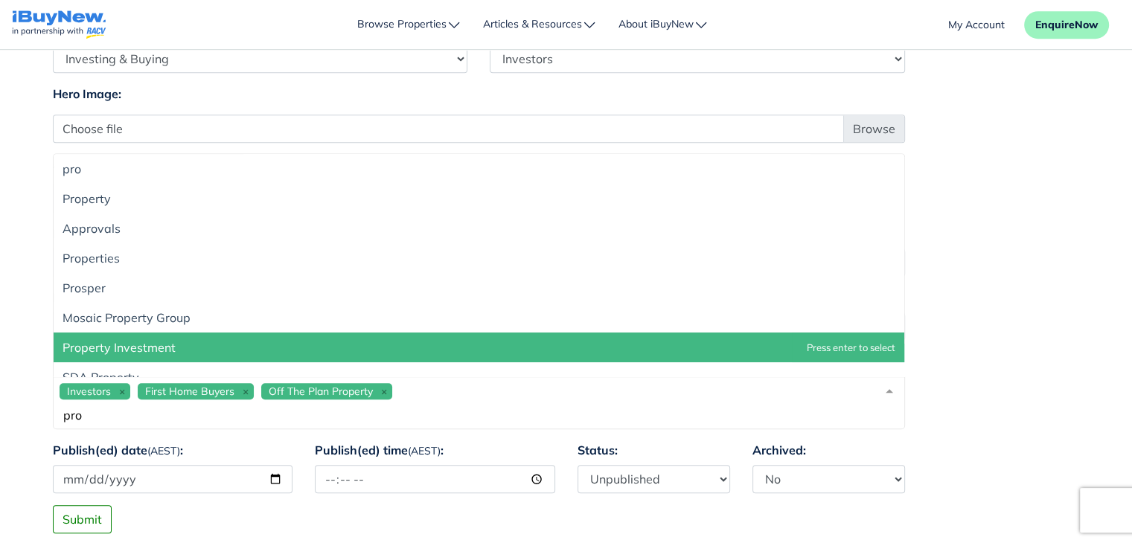
click at [203, 353] on span "Property Investment" at bounding box center [479, 348] width 851 height 30
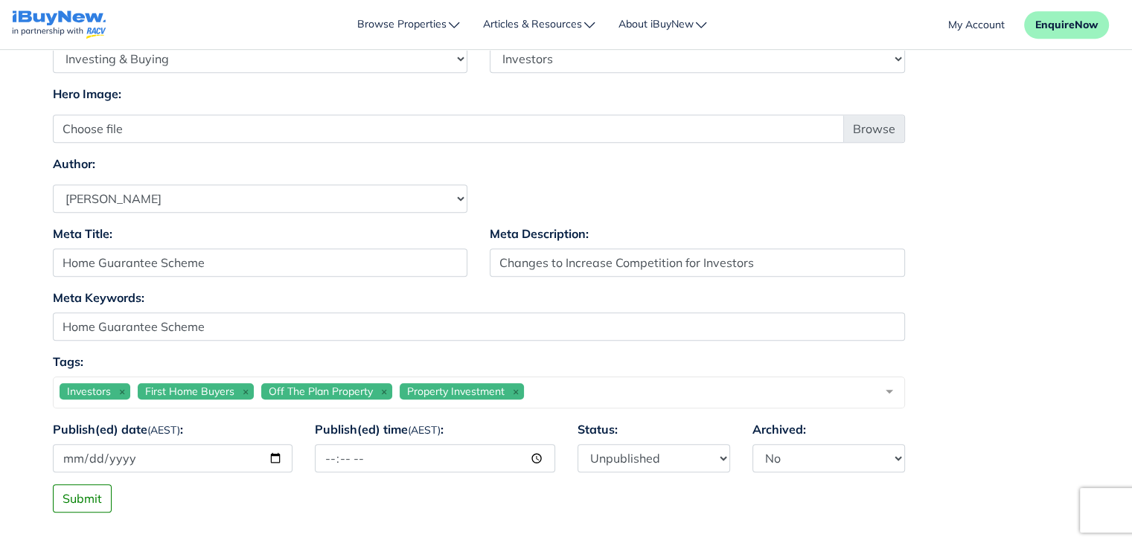
click at [558, 398] on div "Investors First Home Buyers Off The Plan Property Property Investment pro" at bounding box center [479, 393] width 852 height 32
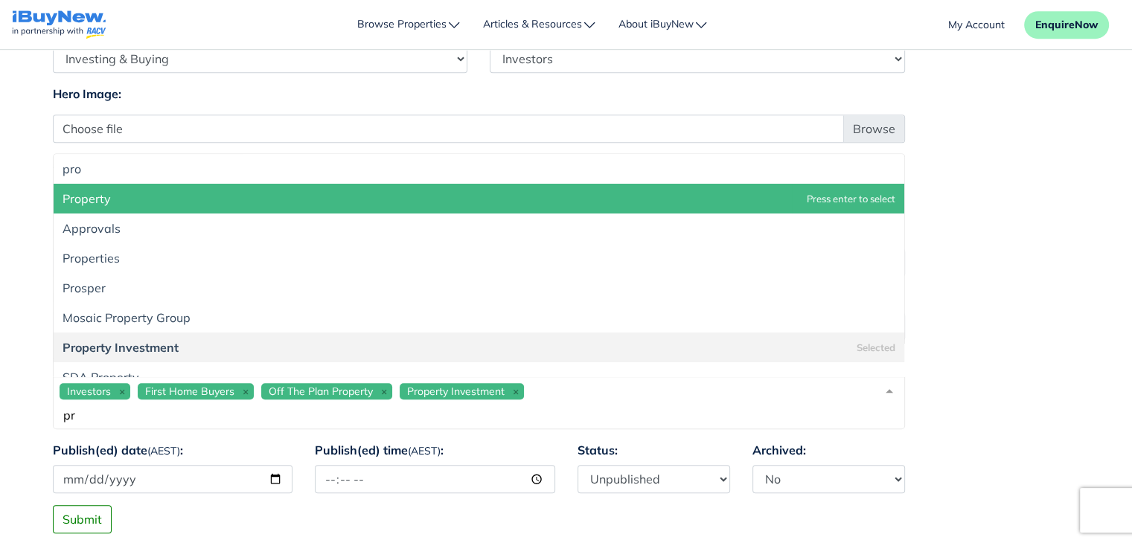
type input "p"
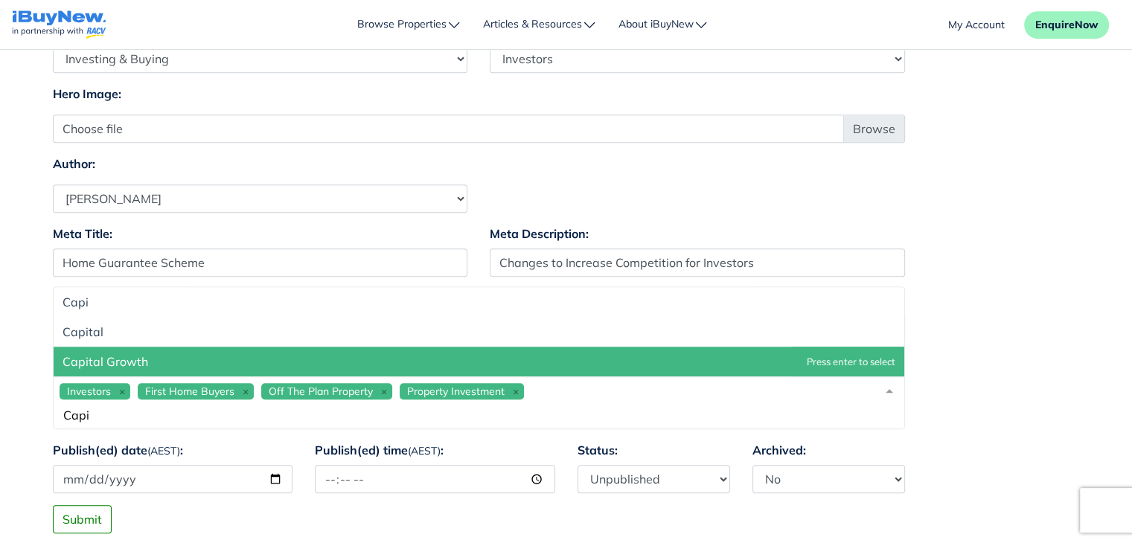
click at [483, 364] on span "Capital Growth" at bounding box center [479, 362] width 851 height 30
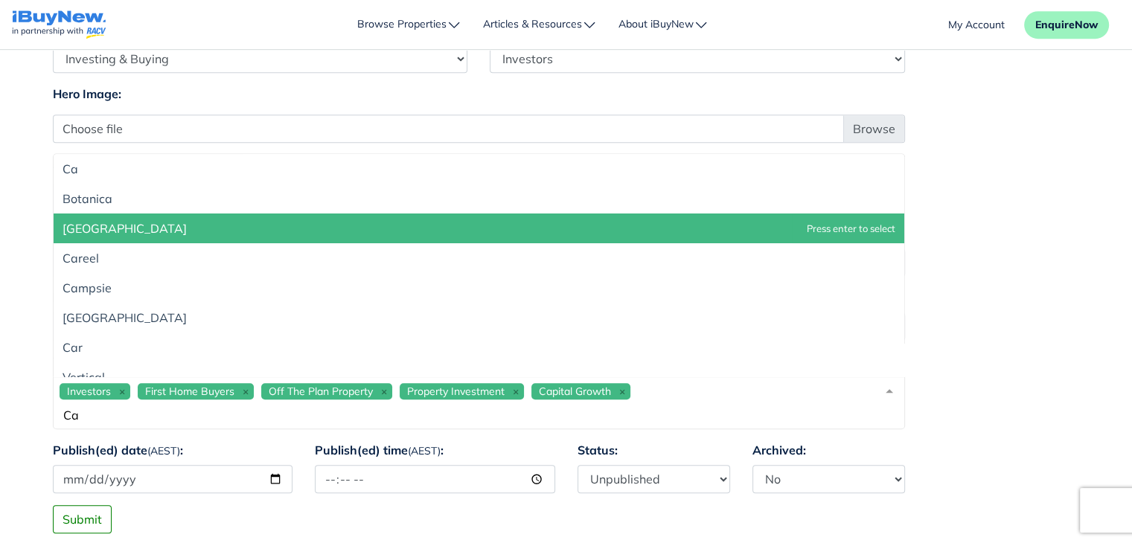
type input "C"
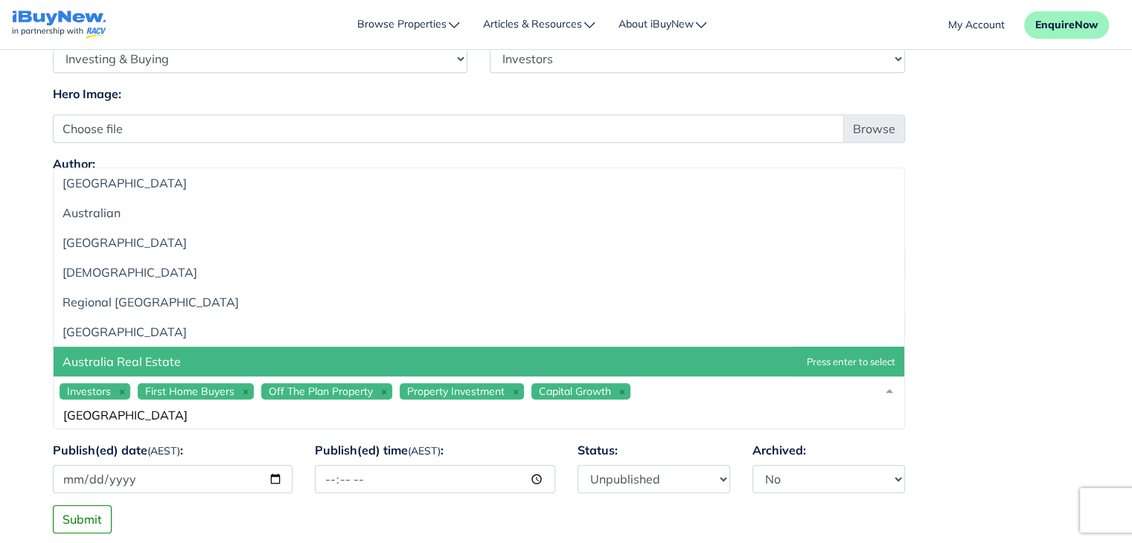
click at [405, 365] on span "Australia Real Estate" at bounding box center [479, 362] width 851 height 30
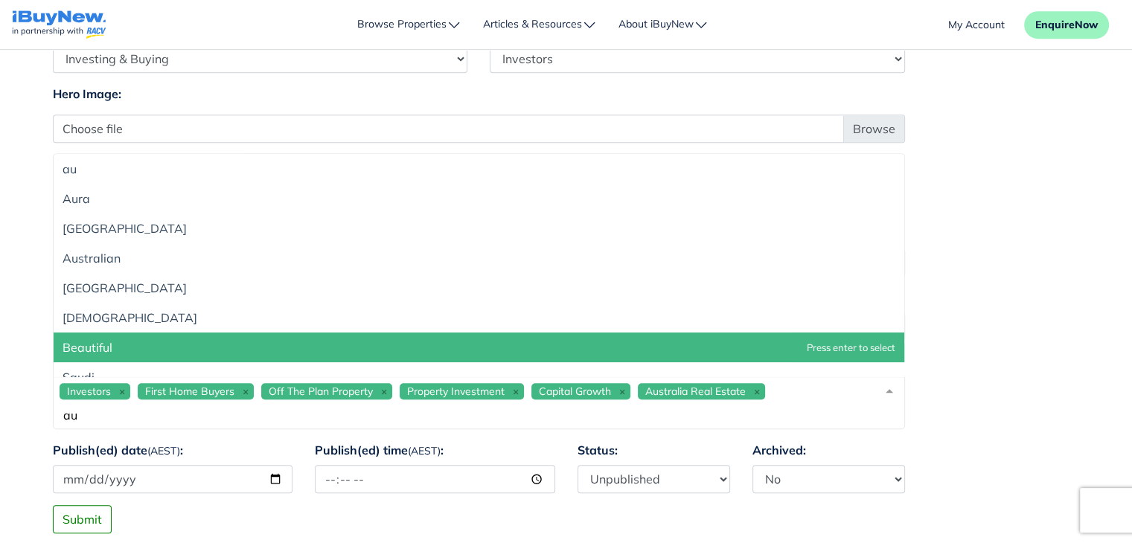
type input "a"
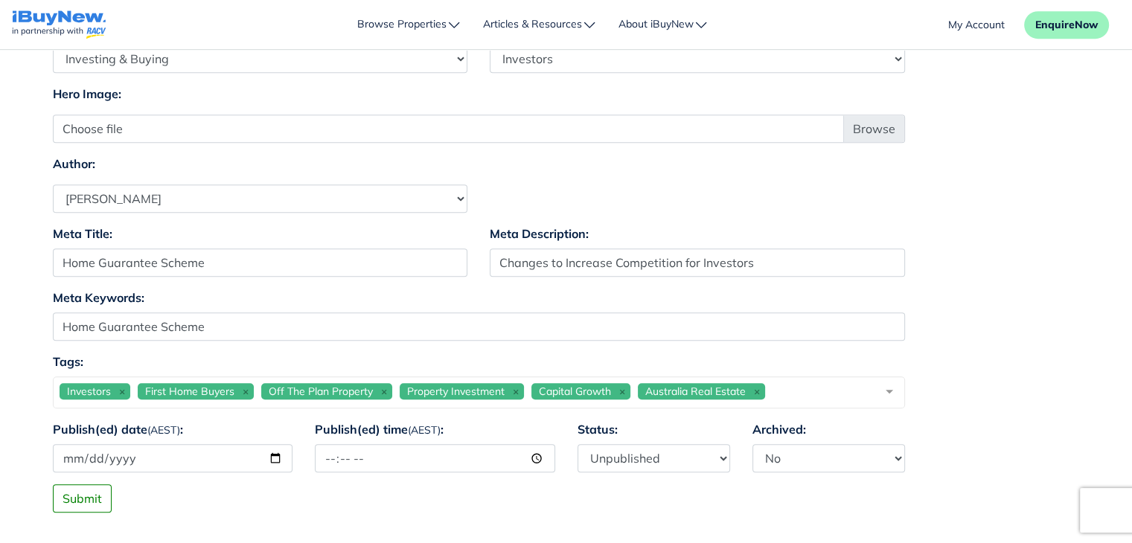
click at [1030, 345] on div "Meta Keywords: Home Guarantee Scheme" at bounding box center [567, 321] width 1050 height 64
click at [281, 452] on input "Publish(ed) date (AEST) :" at bounding box center [173, 458] width 240 height 28
type input "2025-09-11"
click at [390, 459] on input "Publish(ed) time (AEST) :" at bounding box center [435, 458] width 240 height 28
type input "12:00"
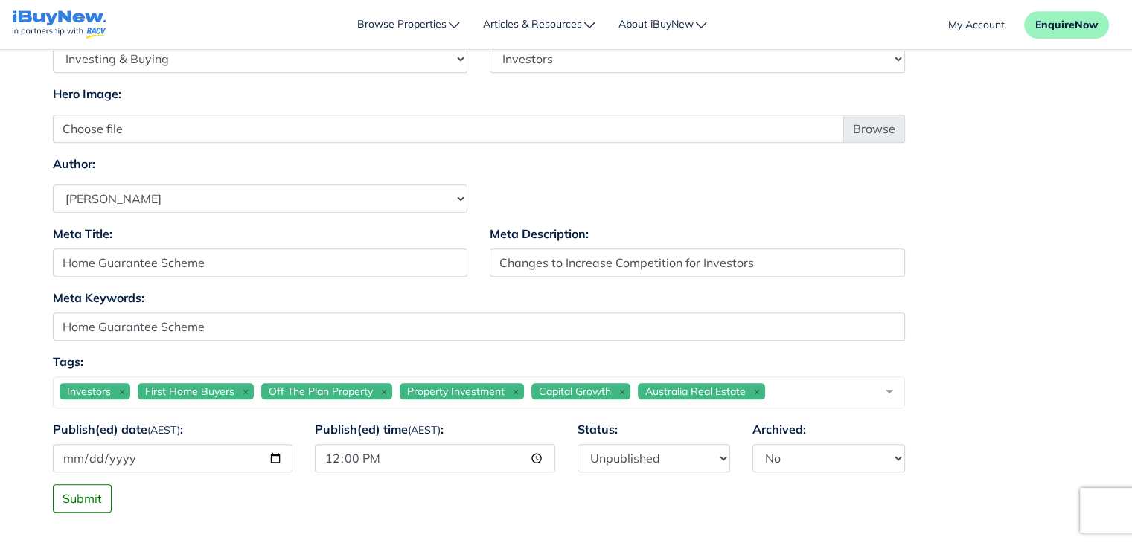
click at [528, 503] on div "Submit" at bounding box center [567, 499] width 1050 height 28
click at [89, 496] on button "Submit" at bounding box center [82, 499] width 59 height 28
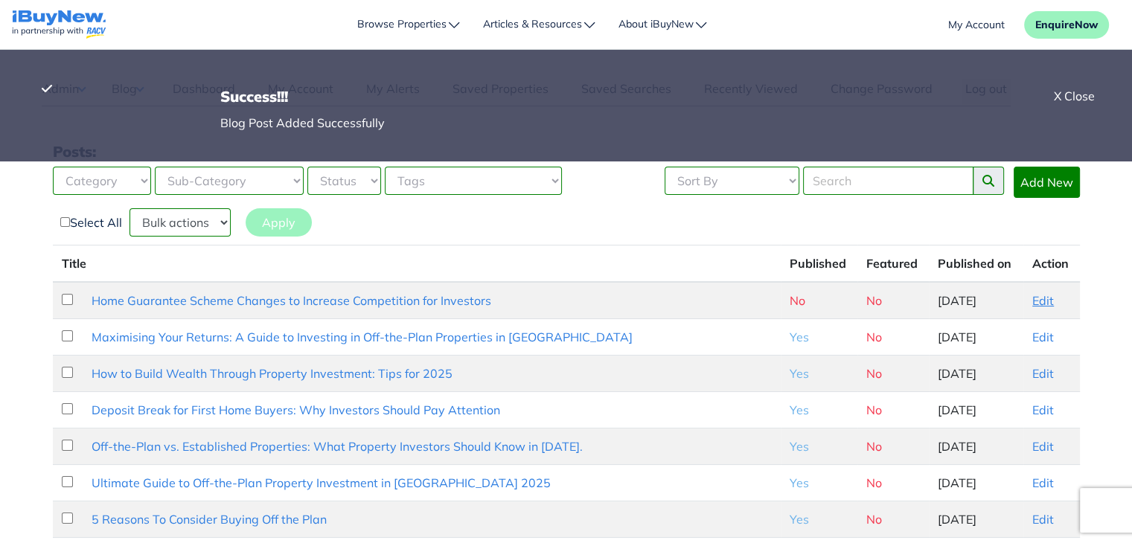
click at [1042, 298] on link "Edit" at bounding box center [1044, 300] width 22 height 15
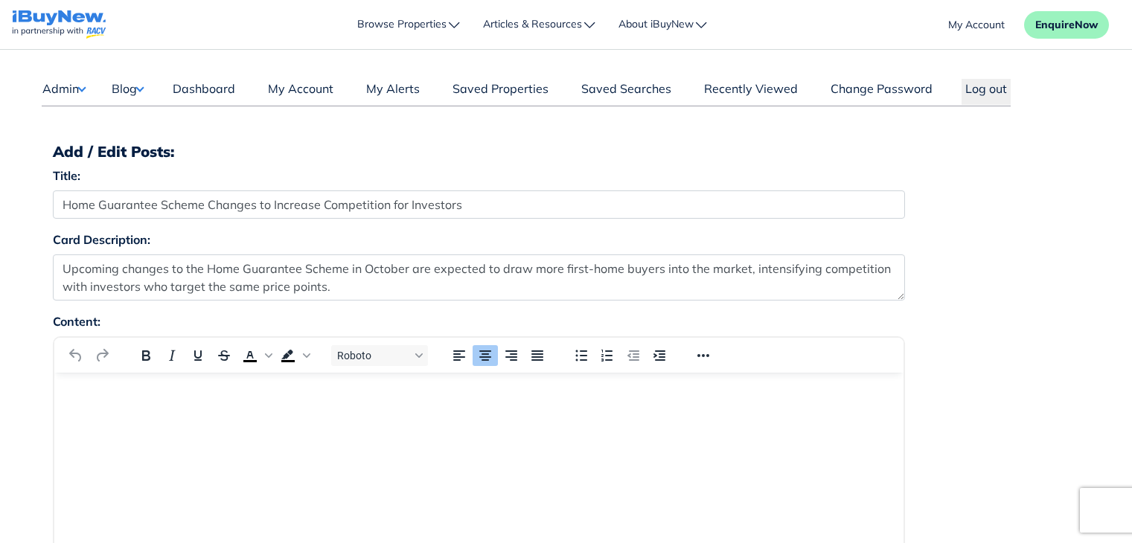
select select "4"
select select "17"
select select "1590"
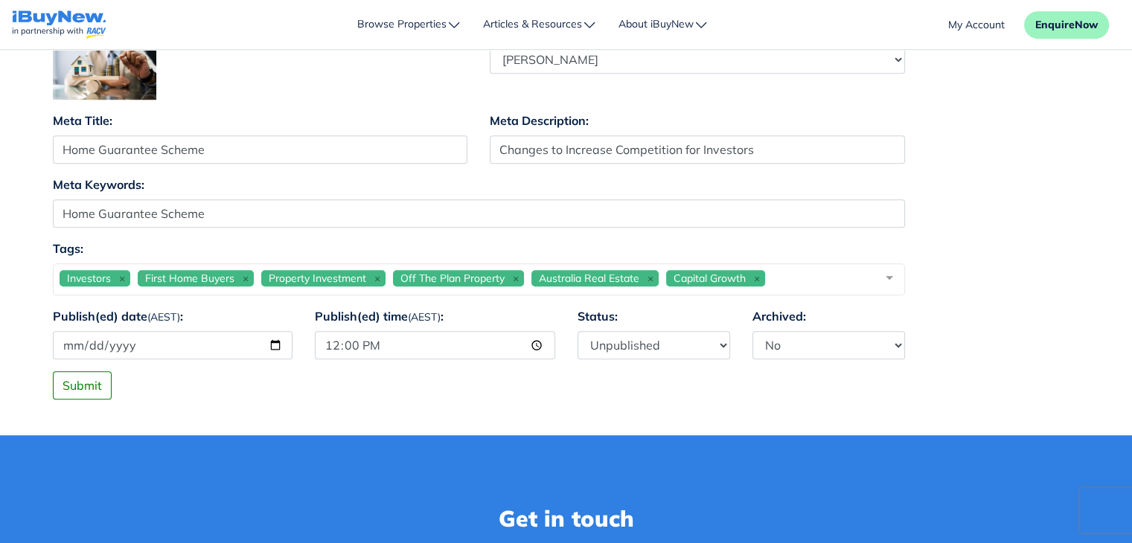
scroll to position [1050, 0]
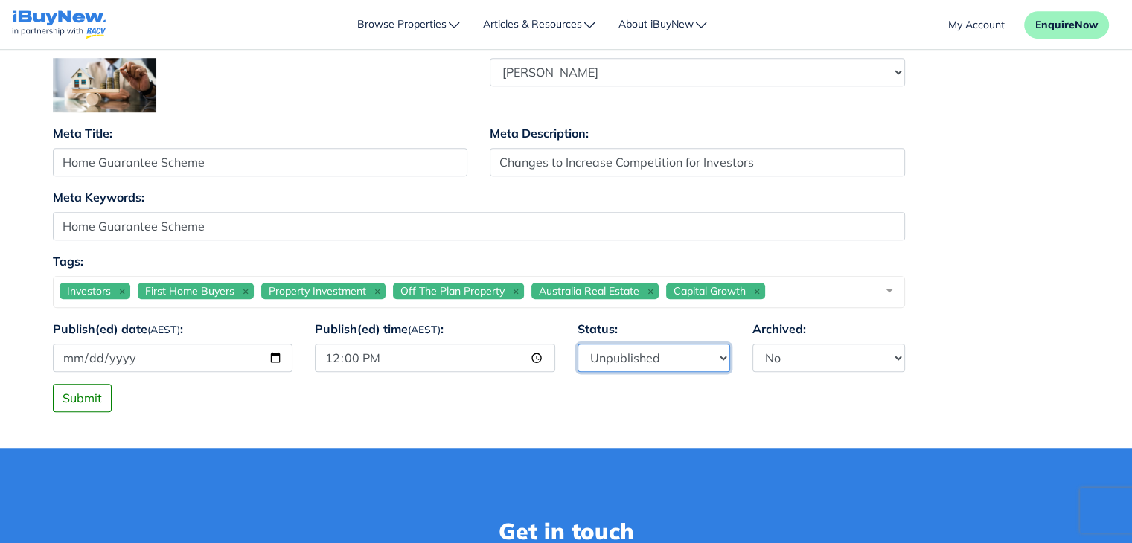
click at [609, 366] on select "Published Unpublished" at bounding box center [654, 358] width 153 height 28
select select "1"
click at [578, 344] on select "Published Unpublished" at bounding box center [654, 358] width 153 height 28
click at [77, 389] on button "Submit" at bounding box center [82, 398] width 59 height 28
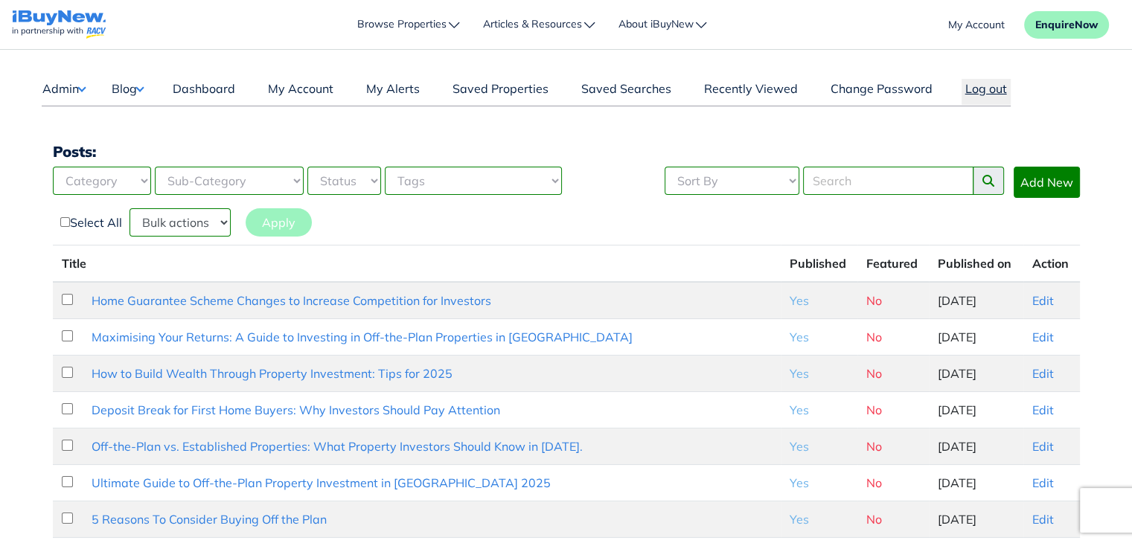
click at [962, 93] on button "Log out" at bounding box center [986, 92] width 49 height 26
